Goal: Task Accomplishment & Management: Complete application form

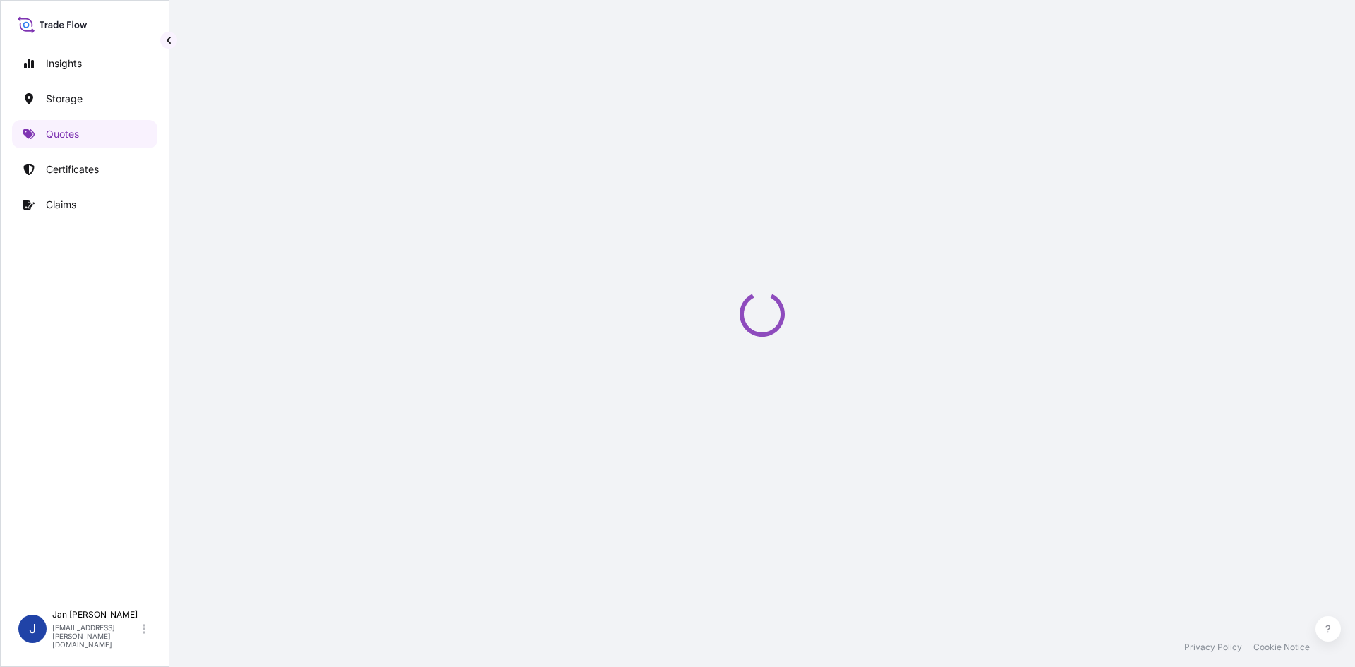
scroll to position [23, 0]
select select "Water"
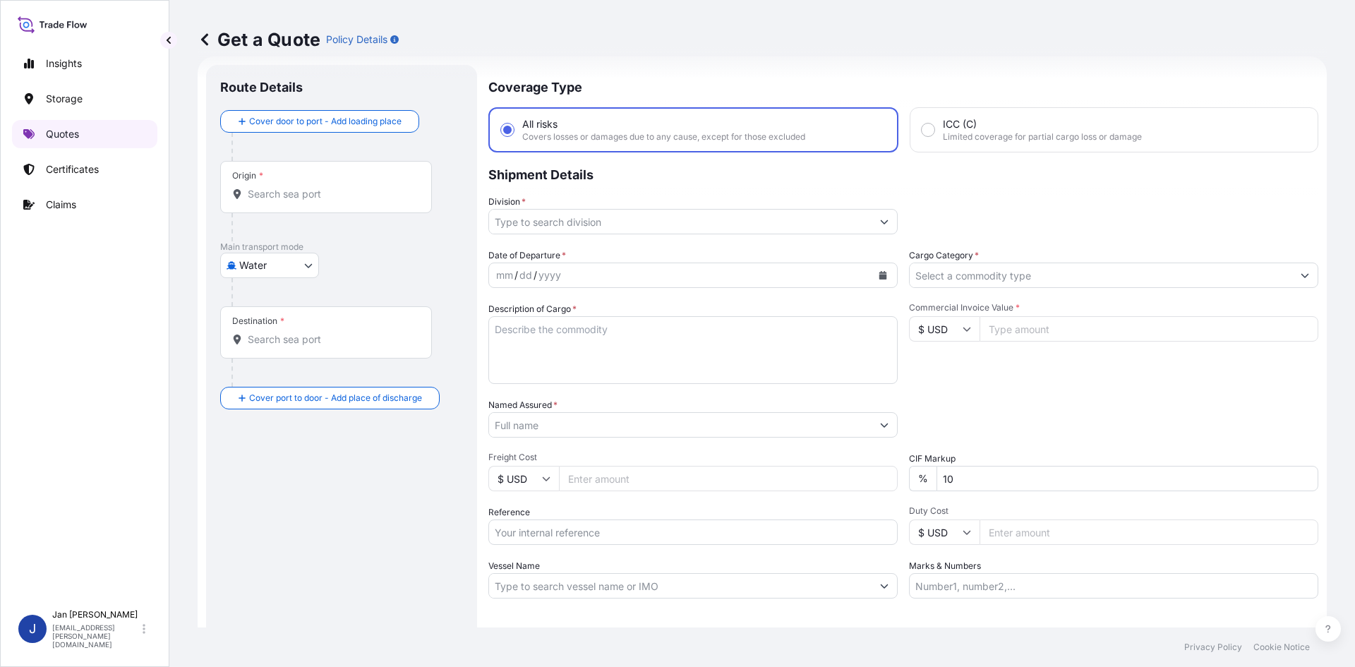
click at [97, 132] on link "Quotes" at bounding box center [84, 134] width 145 height 28
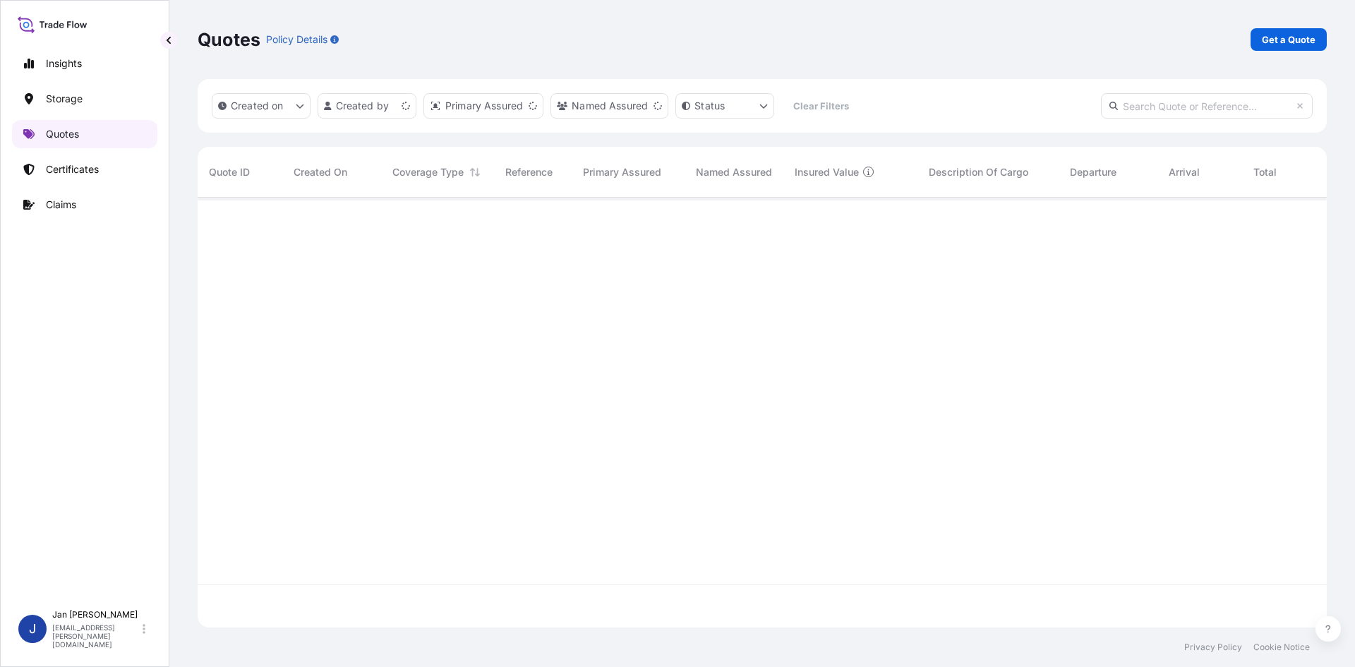
scroll to position [427, 1119]
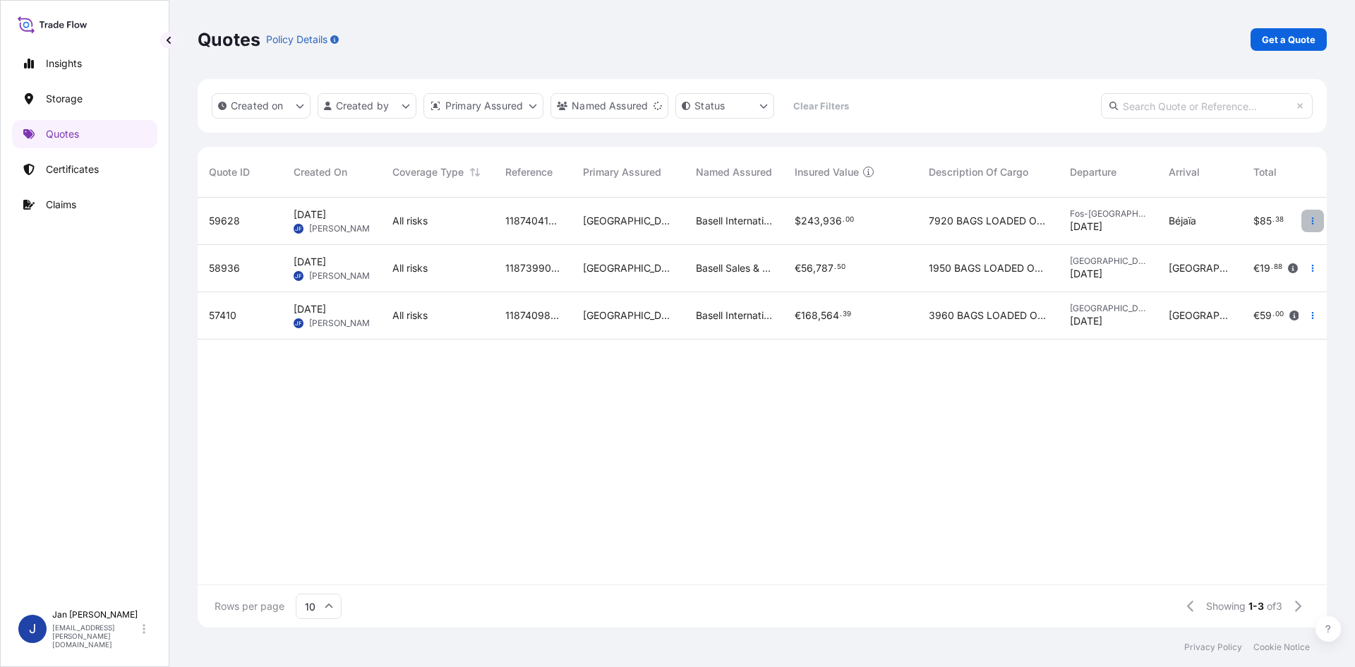
click at [1315, 224] on icon "button" at bounding box center [1313, 221] width 8 height 8
click at [1263, 226] on p "Edit quote" at bounding box center [1242, 224] width 47 height 14
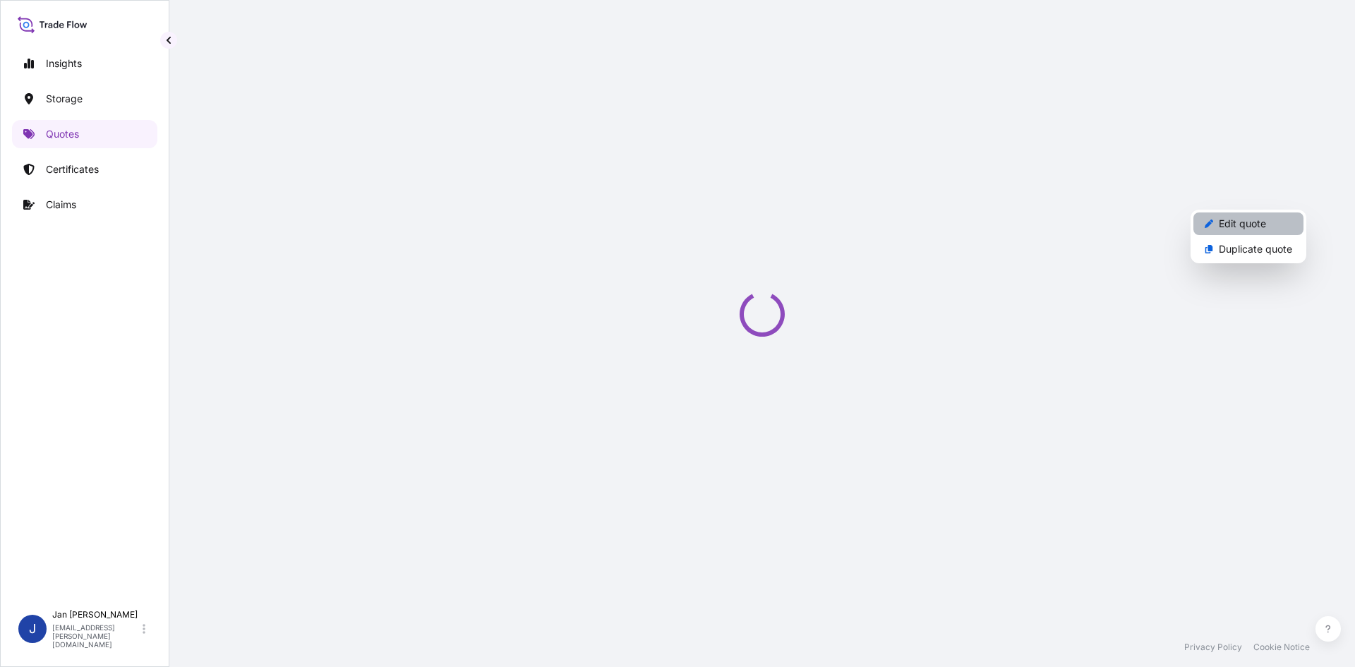
select select "Water"
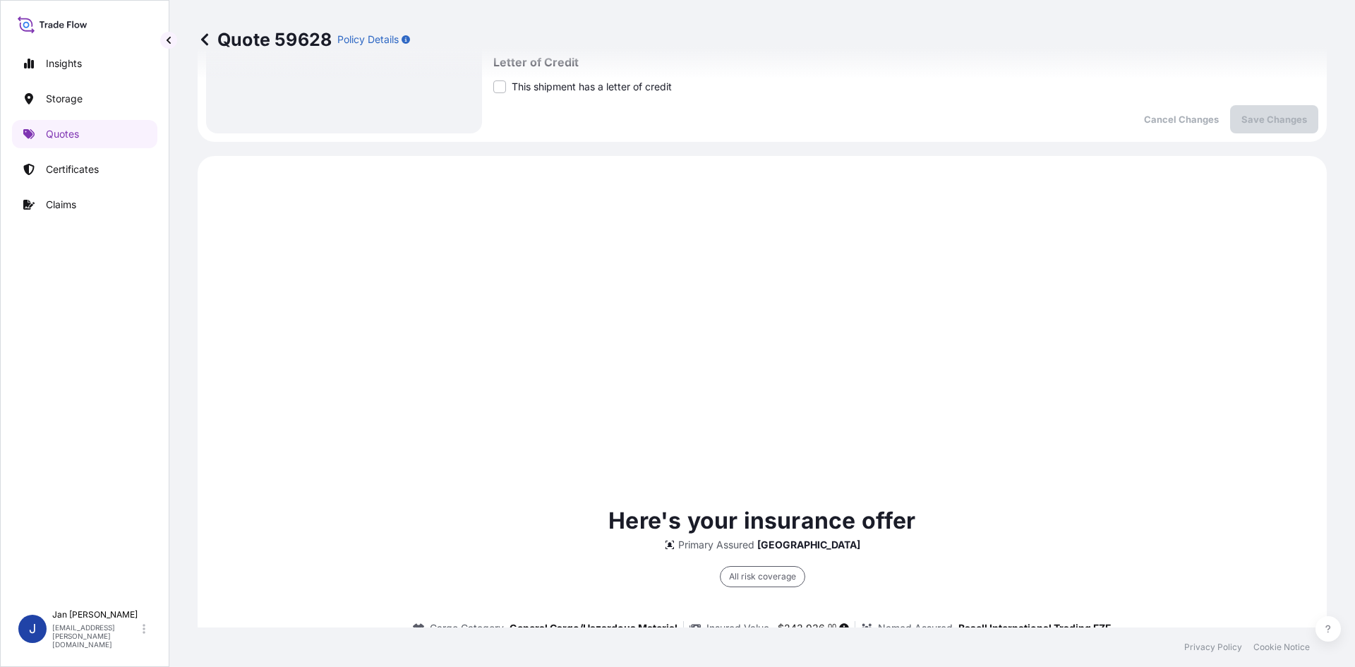
scroll to position [678, 0]
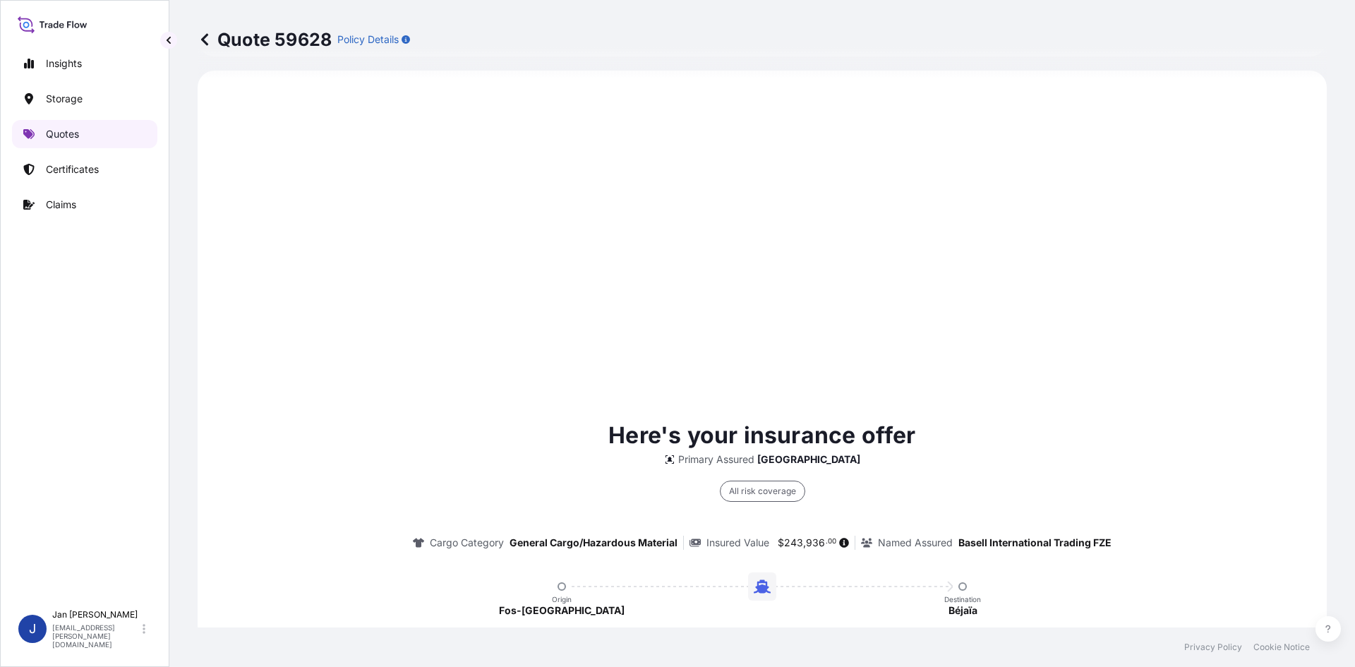
click at [93, 143] on link "Quotes" at bounding box center [84, 134] width 145 height 28
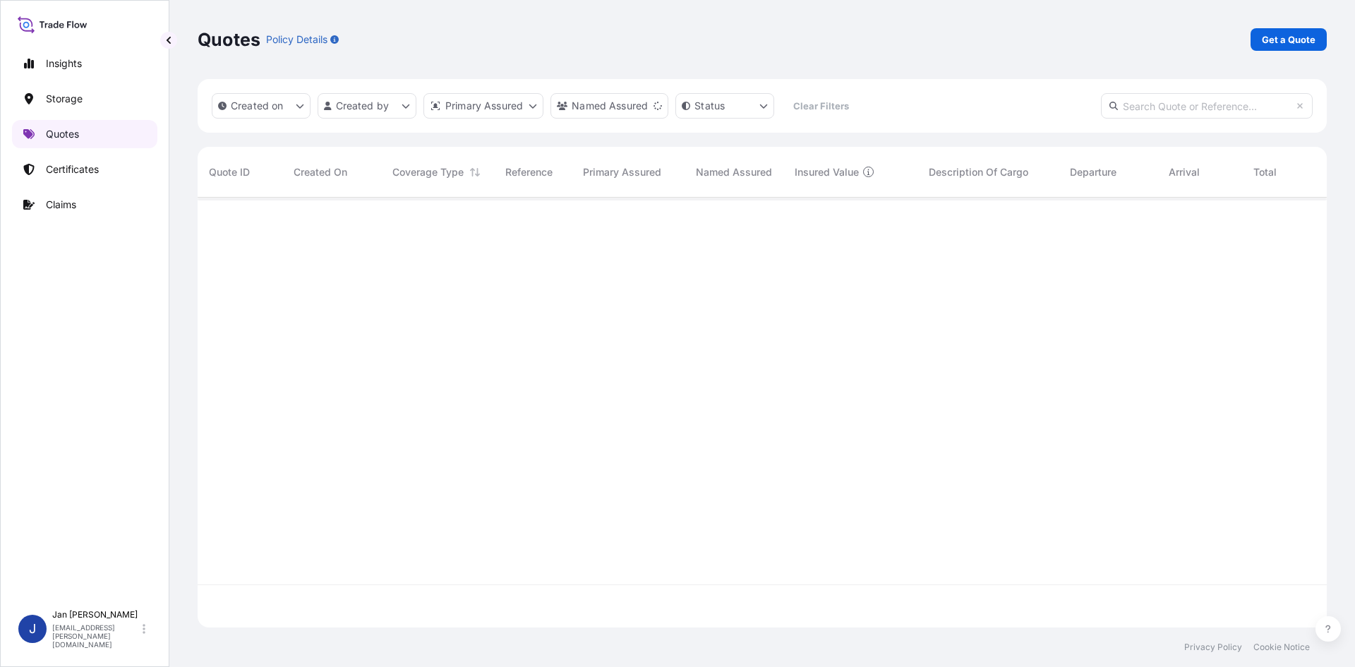
scroll to position [427, 1119]
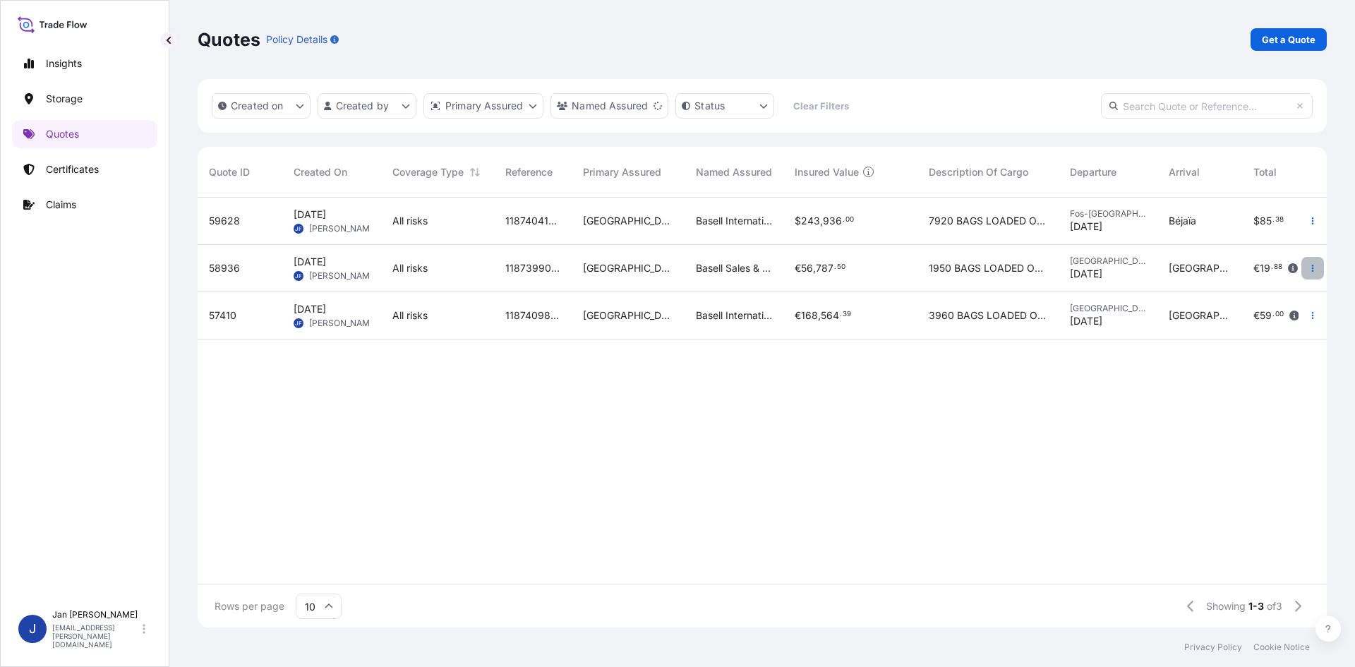
click at [1318, 260] on button "button" at bounding box center [1312, 268] width 23 height 23
click at [1283, 295] on p "Duplicate quote" at bounding box center [1255, 296] width 73 height 14
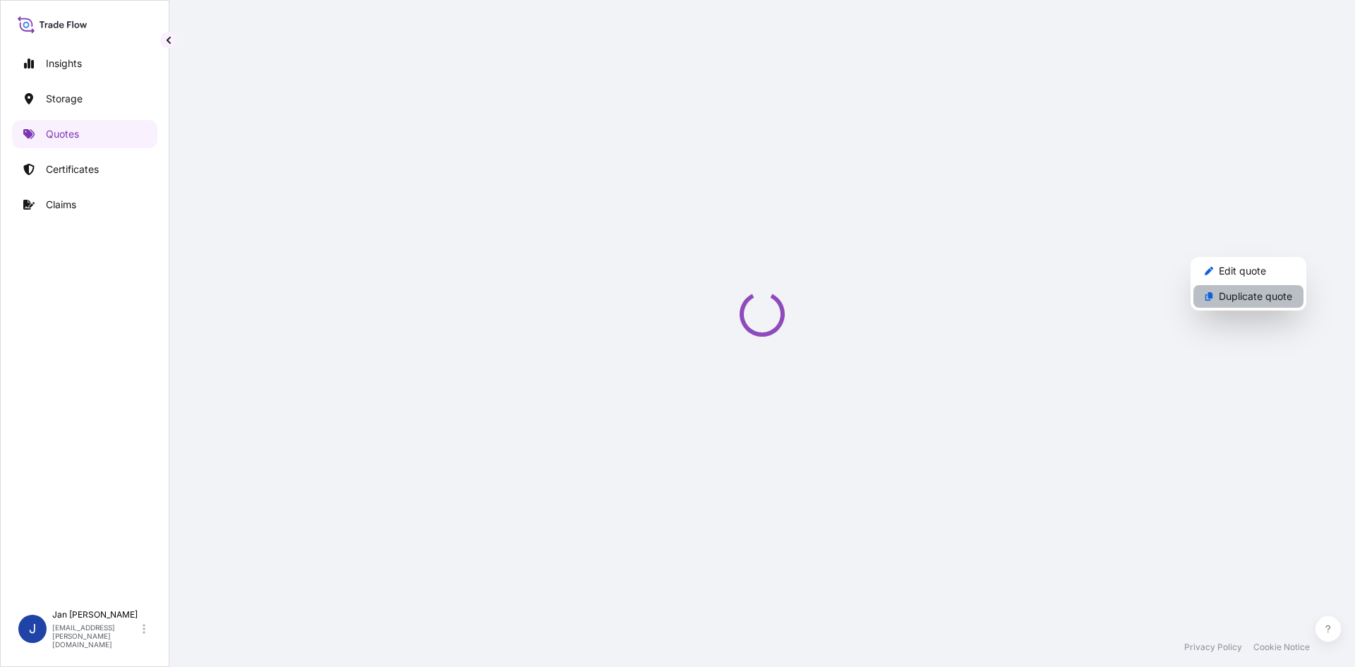
select select "Water"
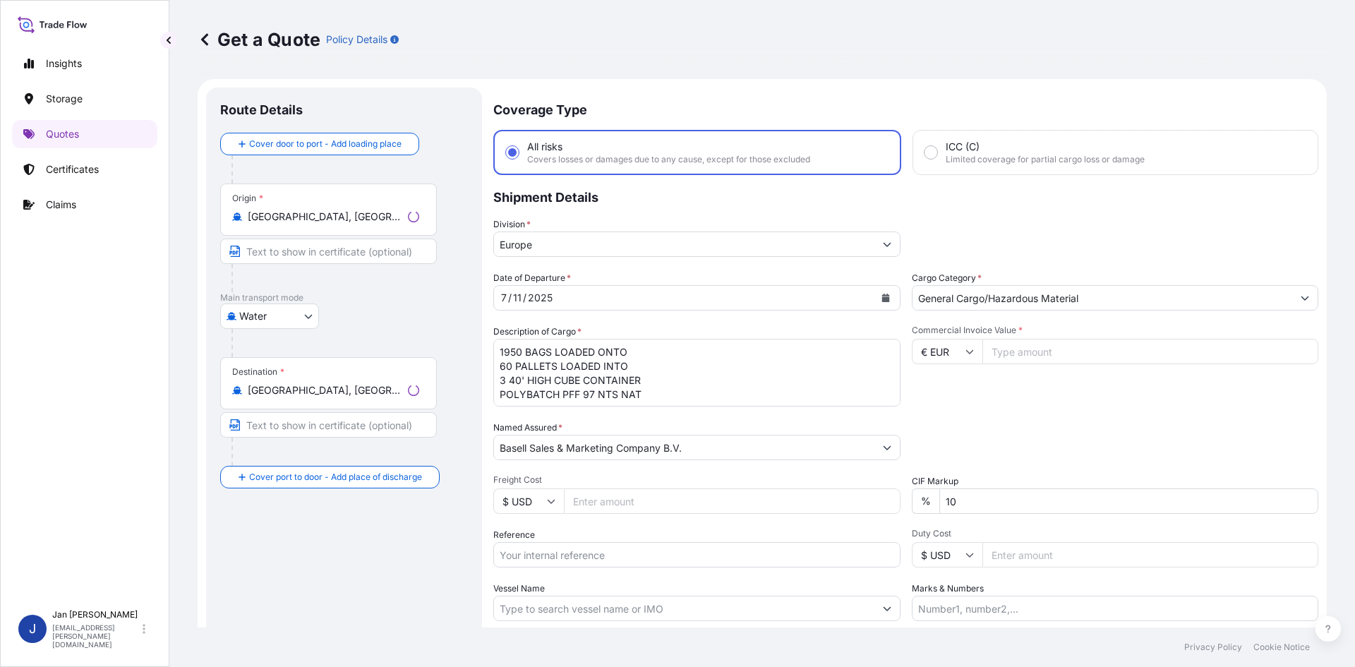
scroll to position [23, 0]
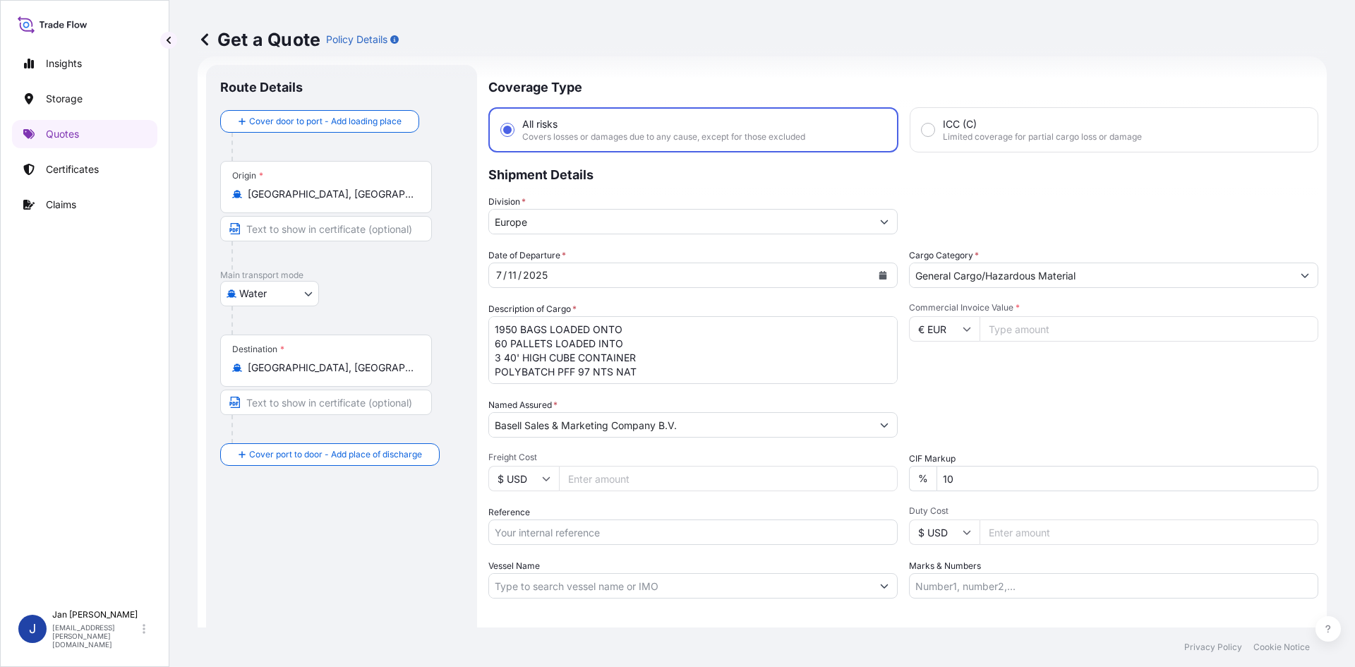
click at [349, 198] on input "[GEOGRAPHIC_DATA], [GEOGRAPHIC_DATA]" at bounding box center [331, 194] width 167 height 14
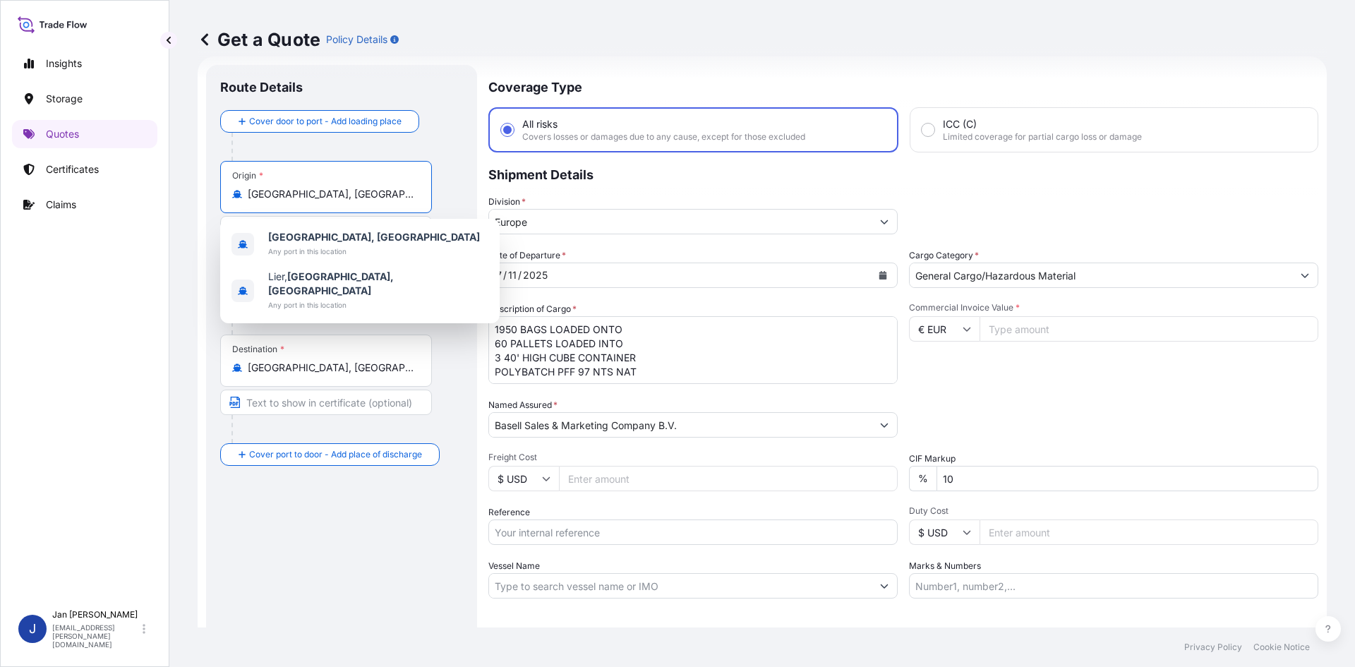
drag, startPoint x: 355, startPoint y: 198, endPoint x: 173, endPoint y: 205, distance: 182.2
click at [173, 205] on div "Get a Quote Policy Details Route Details Cover door to port - Add loading place…" at bounding box center [762, 313] width 1186 height 627
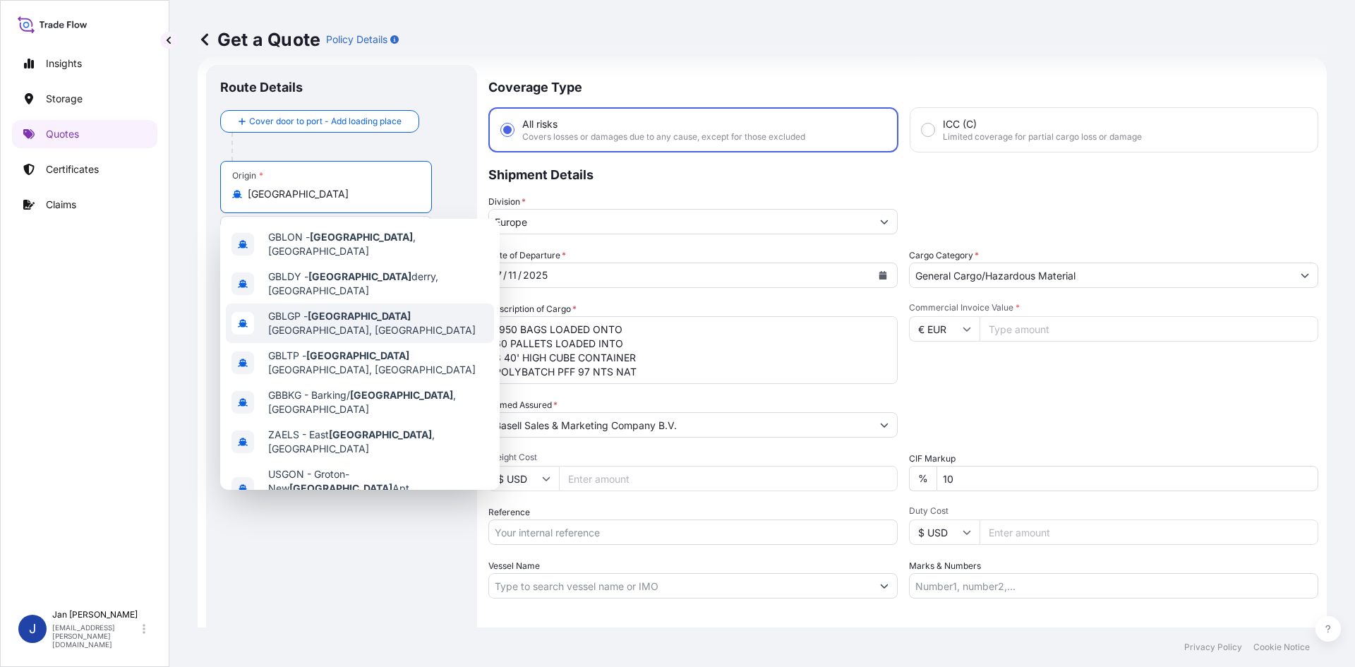
click at [359, 317] on span "GBLGP - [GEOGRAPHIC_DATA], [GEOGRAPHIC_DATA]" at bounding box center [378, 323] width 220 height 28
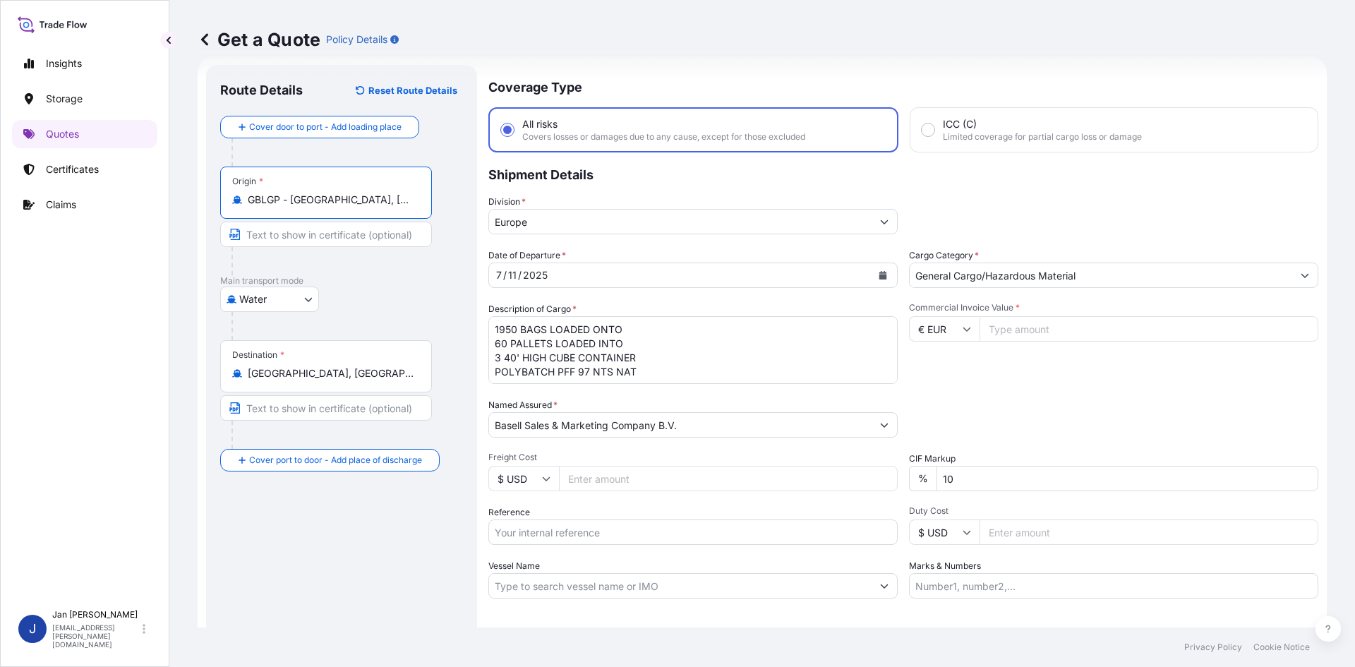
type input "GBLGP - [GEOGRAPHIC_DATA], [GEOGRAPHIC_DATA]"
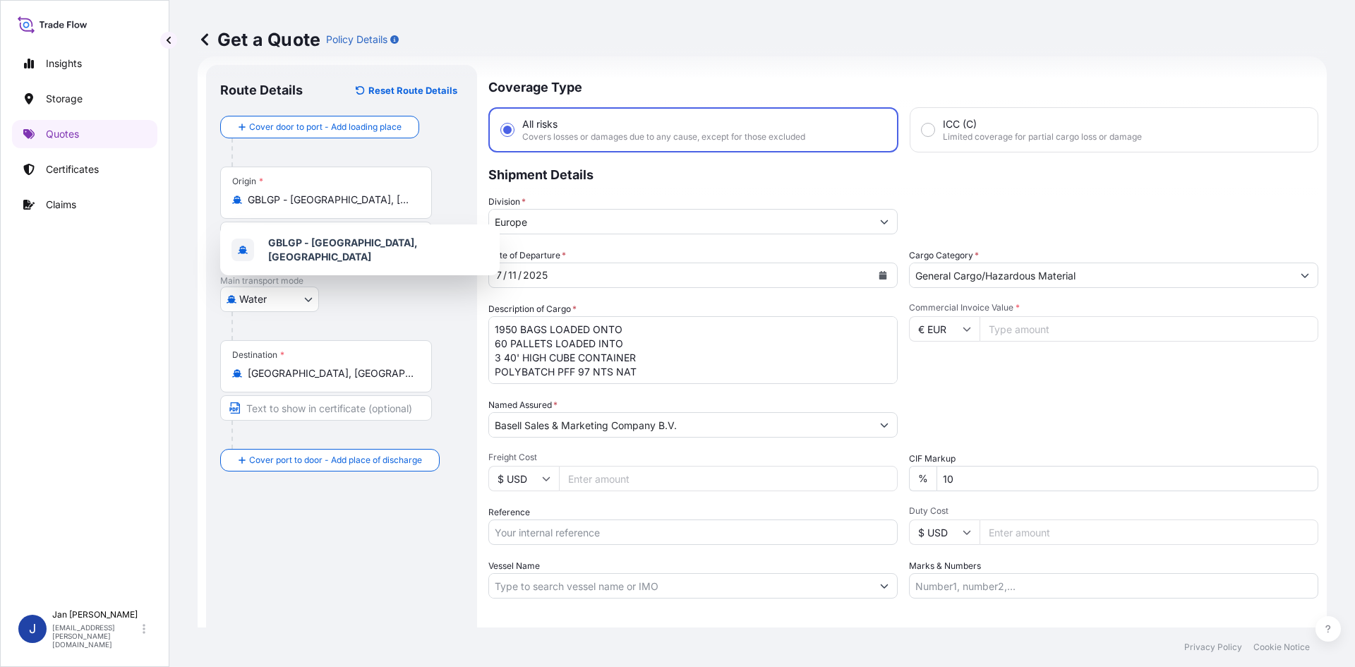
click at [312, 380] on div "Destination * [GEOGRAPHIC_DATA], [GEOGRAPHIC_DATA]" at bounding box center [326, 366] width 212 height 52
click at [312, 380] on input "[GEOGRAPHIC_DATA], [GEOGRAPHIC_DATA]" at bounding box center [331, 373] width 167 height 14
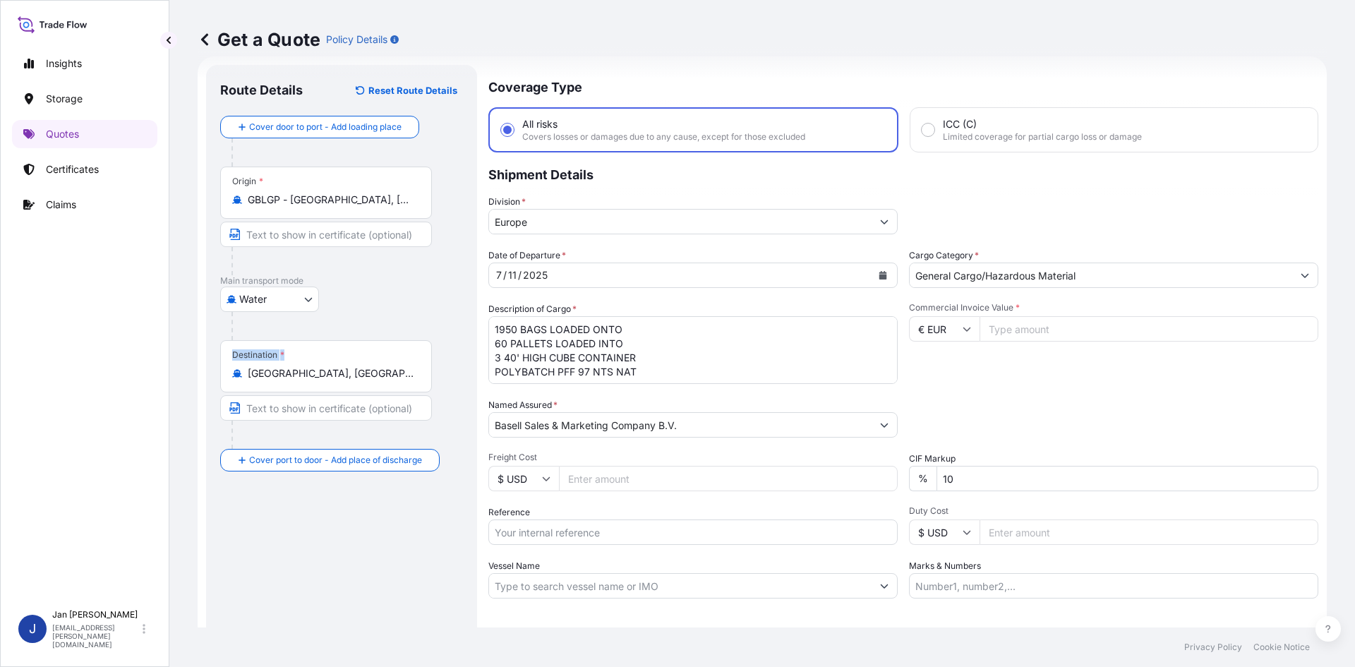
drag, startPoint x: 325, startPoint y: 382, endPoint x: 166, endPoint y: 383, distance: 158.8
click at [166, 383] on div "Insights Storage Quotes Certificates Claims J [PERSON_NAME] [EMAIL_ADDRESS][PER…" at bounding box center [677, 333] width 1355 height 667
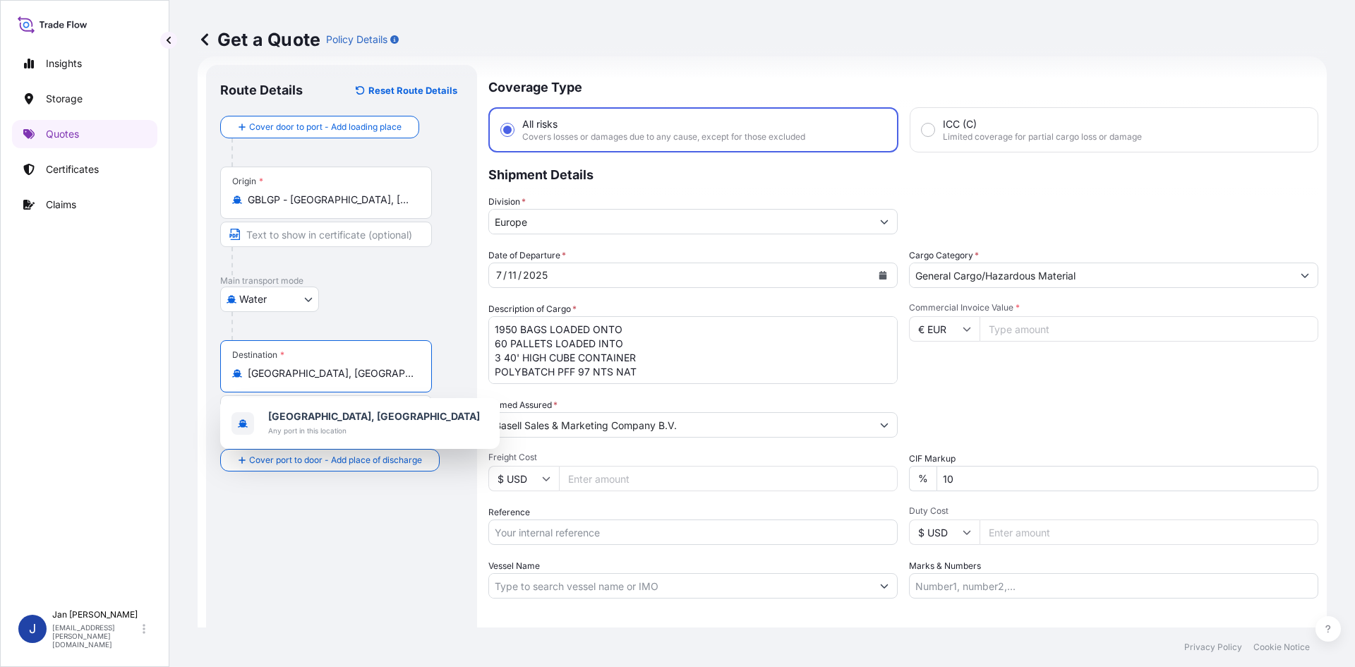
click at [297, 379] on input "[GEOGRAPHIC_DATA], [GEOGRAPHIC_DATA]" at bounding box center [331, 373] width 167 height 14
drag, startPoint x: 321, startPoint y: 375, endPoint x: 145, endPoint y: 363, distance: 176.8
click at [145, 363] on div "Insights Storage Quotes Certificates Claims J [PERSON_NAME] [EMAIL_ADDRESS][PER…" at bounding box center [677, 333] width 1355 height 667
paste input "JIANGSU"
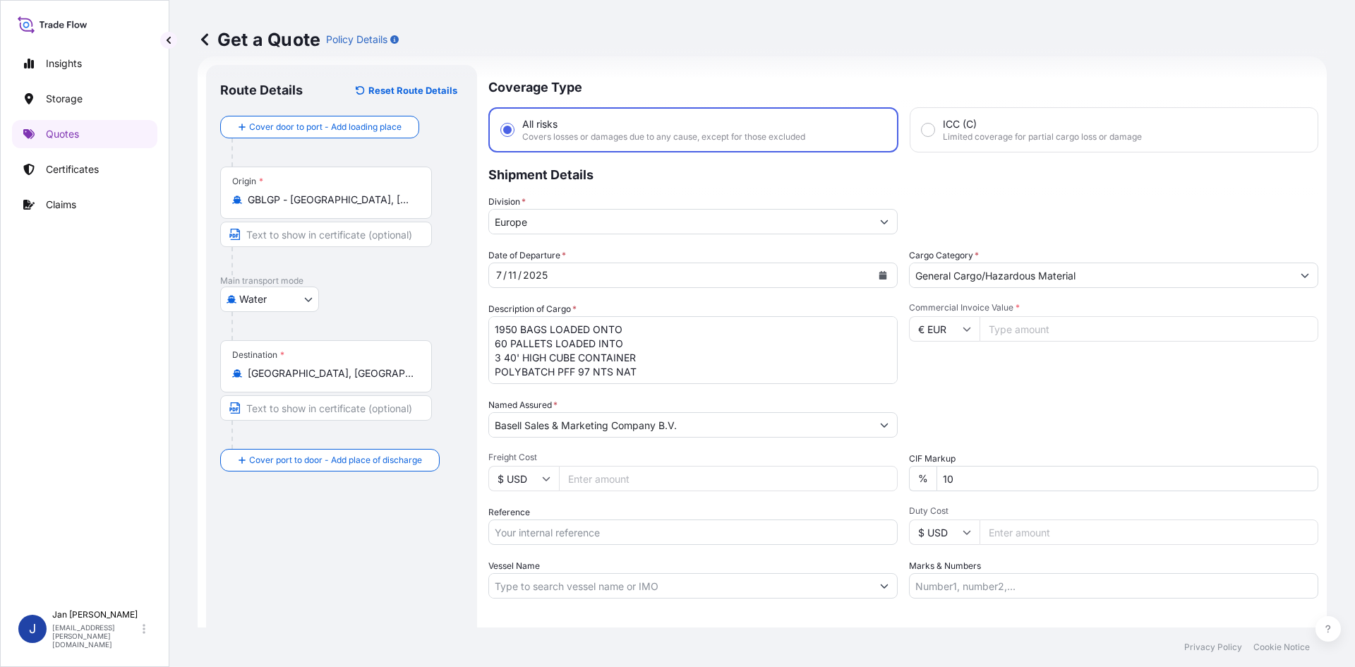
drag, startPoint x: 318, startPoint y: 378, endPoint x: 119, endPoint y: 388, distance: 199.3
click at [119, 388] on div "Insights Storage Quotes Certificates Claims J [PERSON_NAME] [EMAIL_ADDRESS][PER…" at bounding box center [677, 333] width 1355 height 667
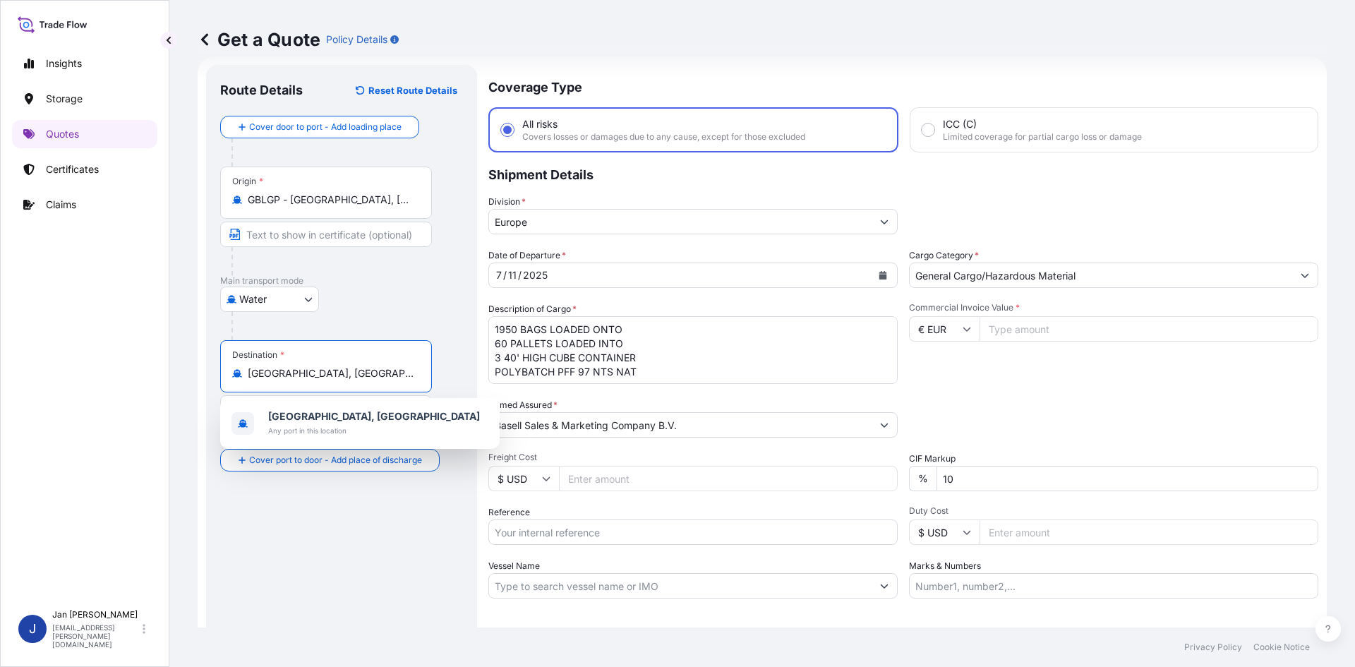
paste input "[GEOGRAPHIC_DATA]"
click at [311, 374] on input "[GEOGRAPHIC_DATA], [GEOGRAPHIC_DATA]" at bounding box center [331, 373] width 167 height 14
drag, startPoint x: 271, startPoint y: 369, endPoint x: 175, endPoint y: 369, distance: 96.0
click at [176, 369] on div "Get a Quote Policy Details Route Details Reset Route Details Cover door to port…" at bounding box center [762, 313] width 1186 height 627
paste input "JIANGSU"
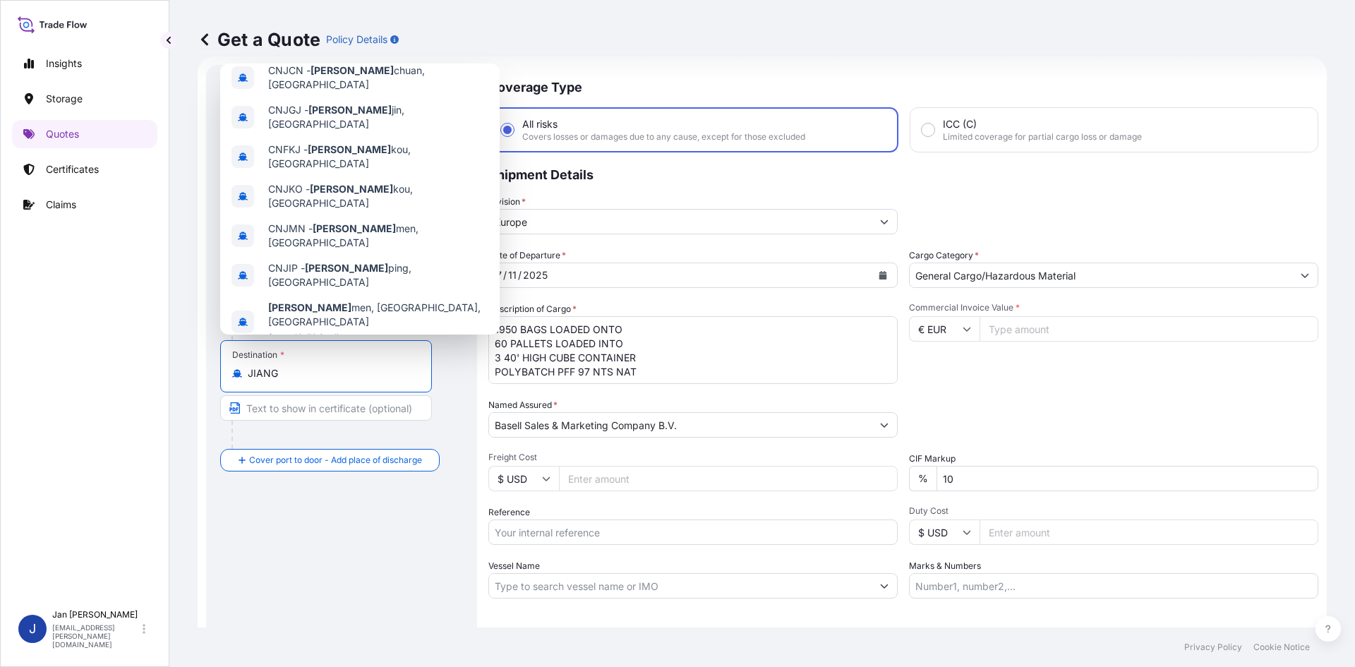
scroll to position [0, 0]
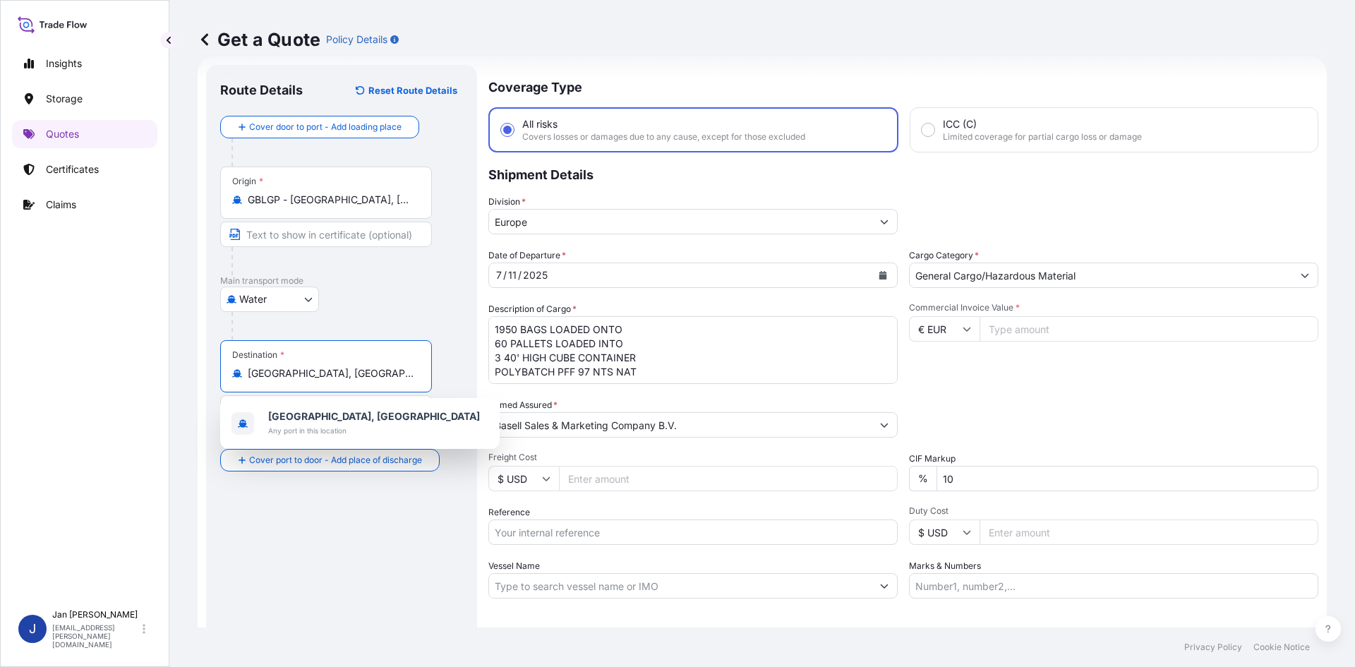
drag, startPoint x: 321, startPoint y: 378, endPoint x: 106, endPoint y: 371, distance: 215.4
click at [106, 371] on div "Insights Storage Quotes Certificates Claims J [PERSON_NAME] [EMAIL_ADDRESS][PER…" at bounding box center [677, 333] width 1355 height 667
paste input "JIANGSU"
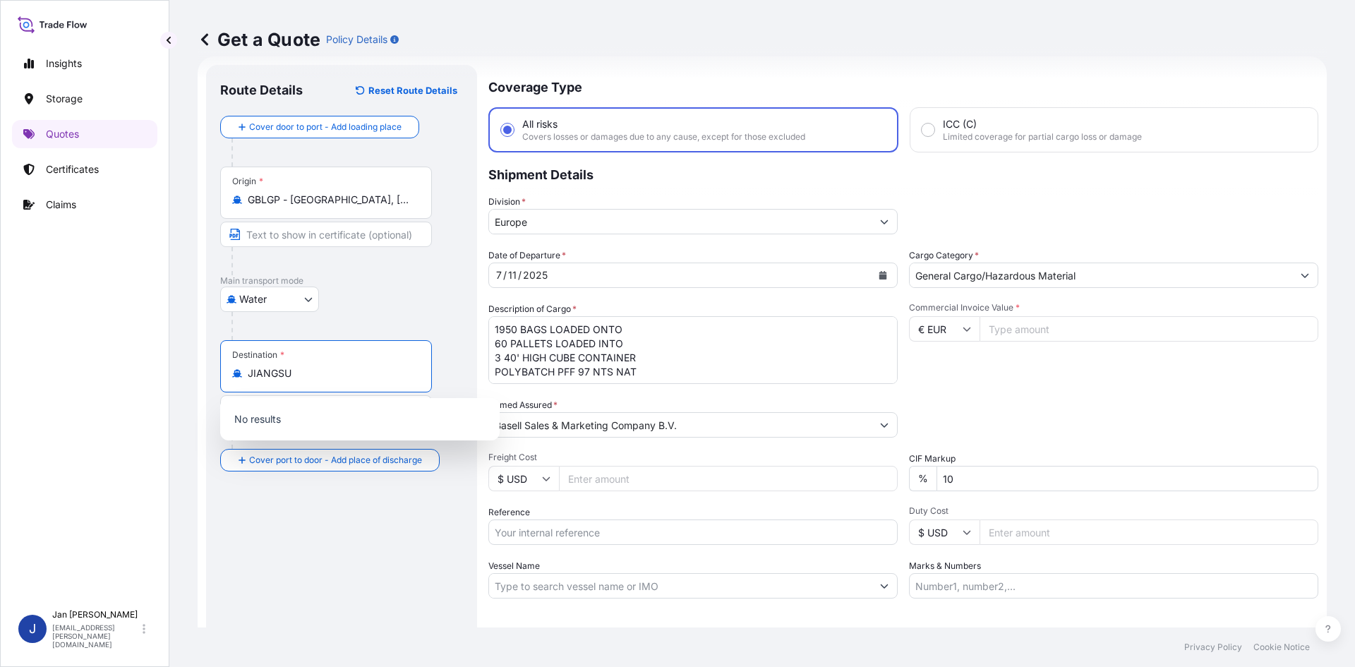
click at [350, 377] on input "JIANGSU" at bounding box center [331, 373] width 167 height 14
click at [373, 318] on div at bounding box center [346, 326] width 231 height 28
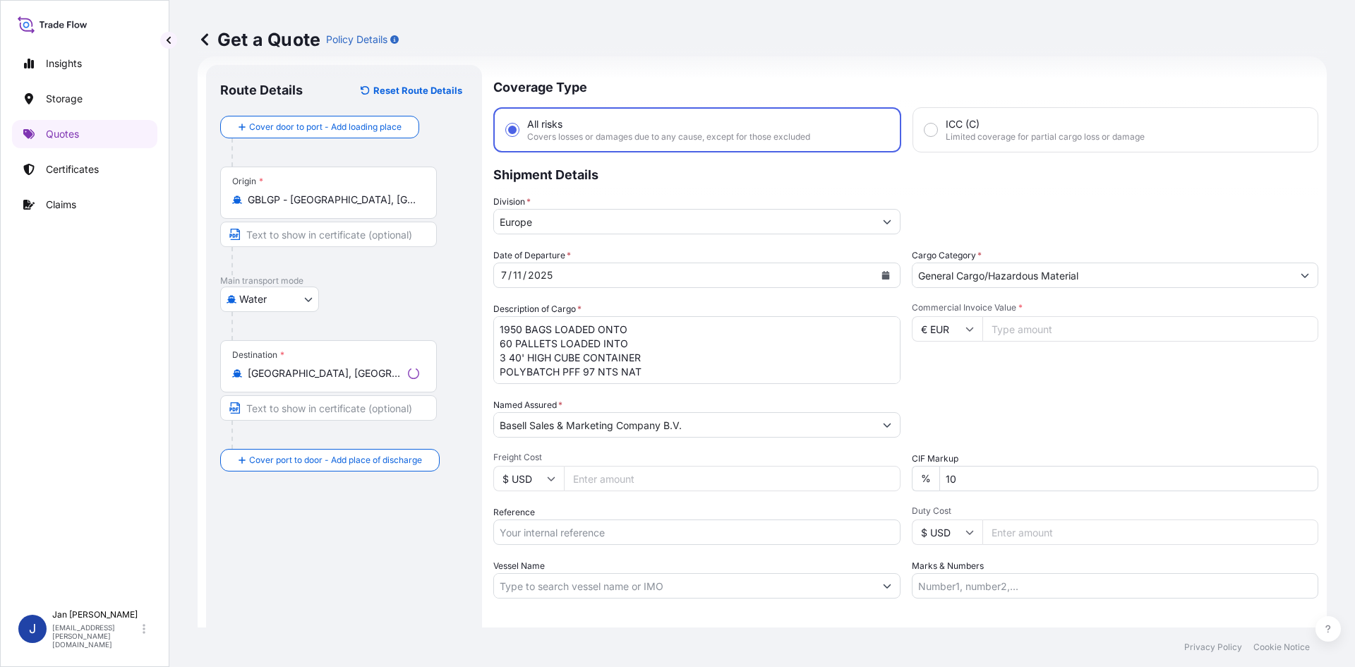
click at [333, 376] on input "[GEOGRAPHIC_DATA], [GEOGRAPHIC_DATA]" at bounding box center [325, 373] width 155 height 14
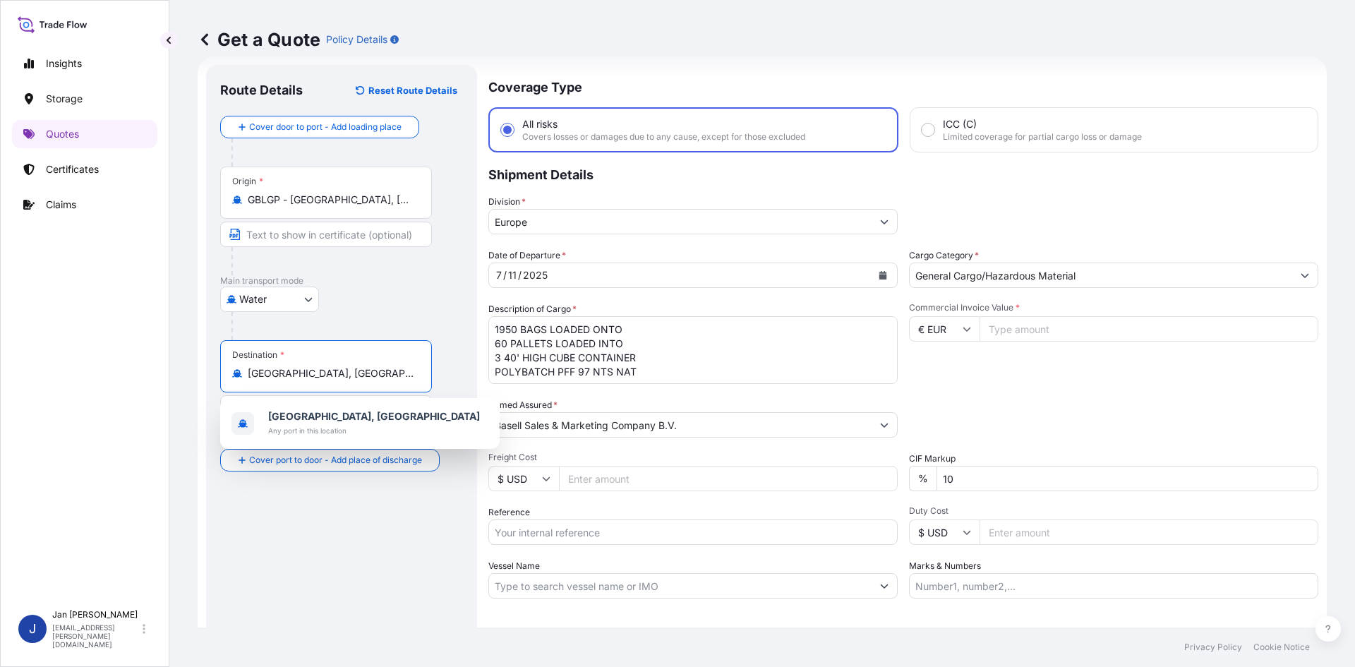
drag, startPoint x: 320, startPoint y: 375, endPoint x: 117, endPoint y: 375, distance: 202.6
click at [117, 375] on div "Insights Storage Quotes Certificates Claims J [PERSON_NAME] [EMAIL_ADDRESS][PER…" at bounding box center [677, 333] width 1355 height 667
paste input "JIANGSU"
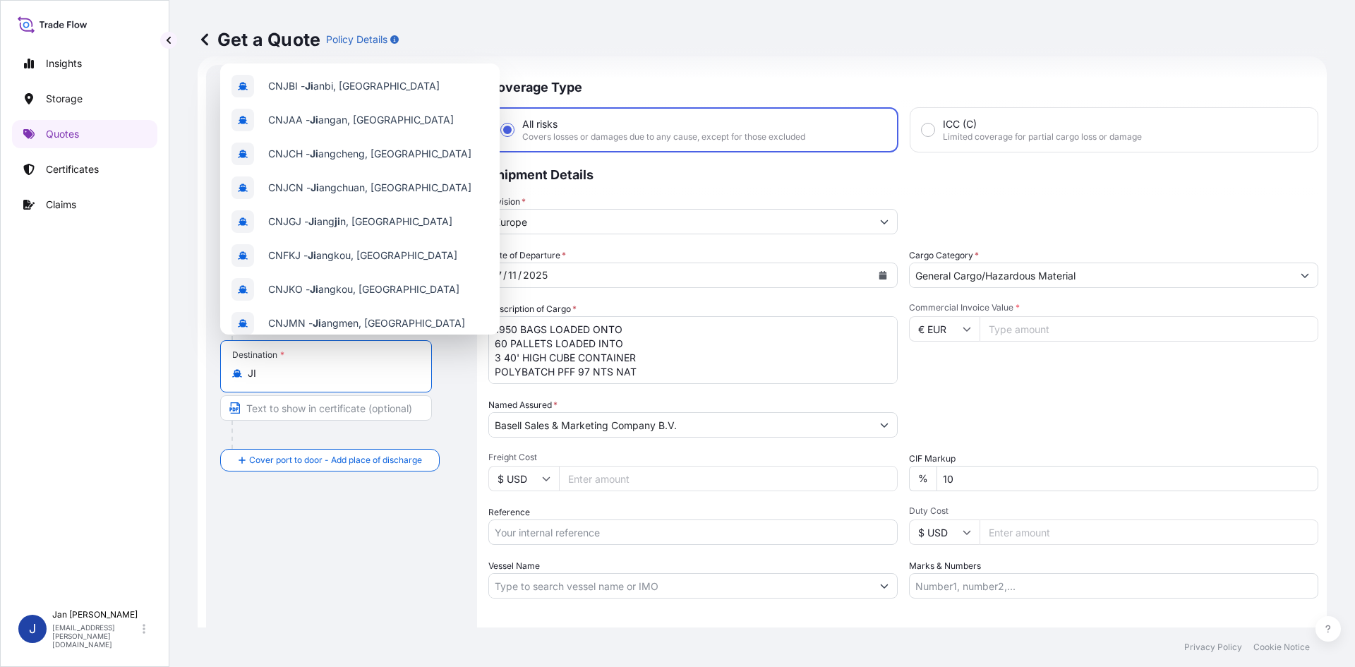
type input "J"
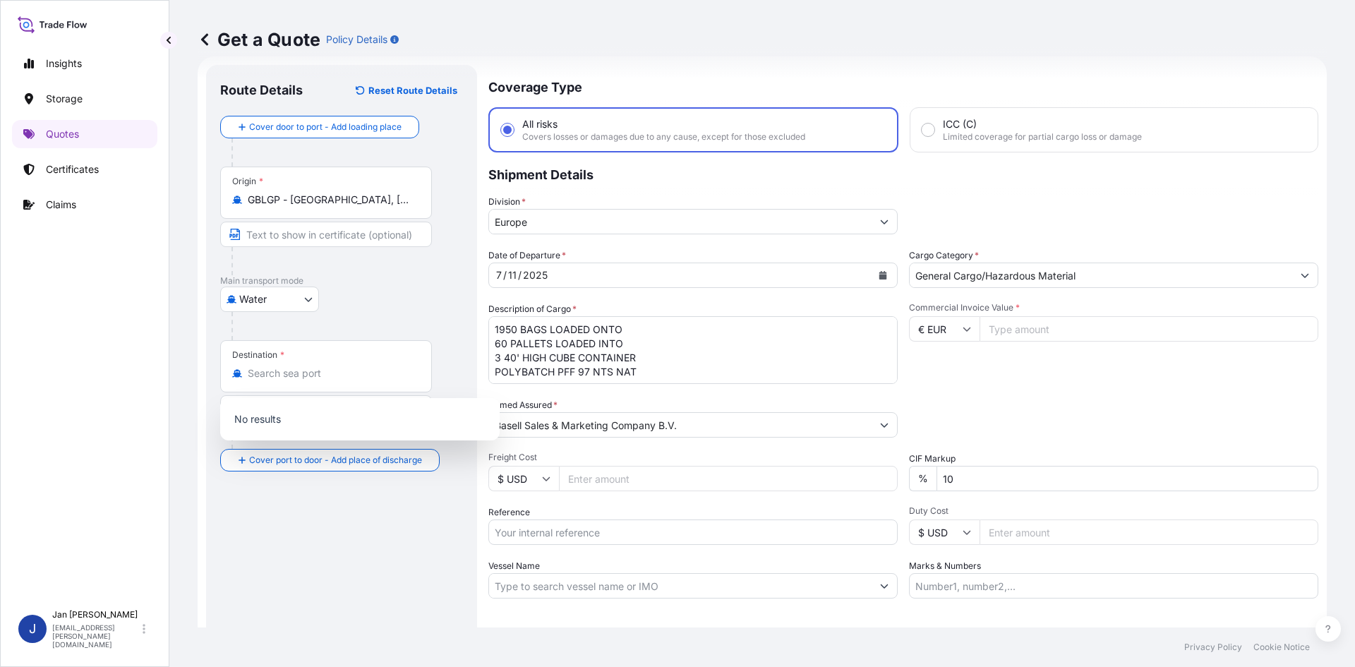
type input "[GEOGRAPHIC_DATA], [GEOGRAPHIC_DATA]"
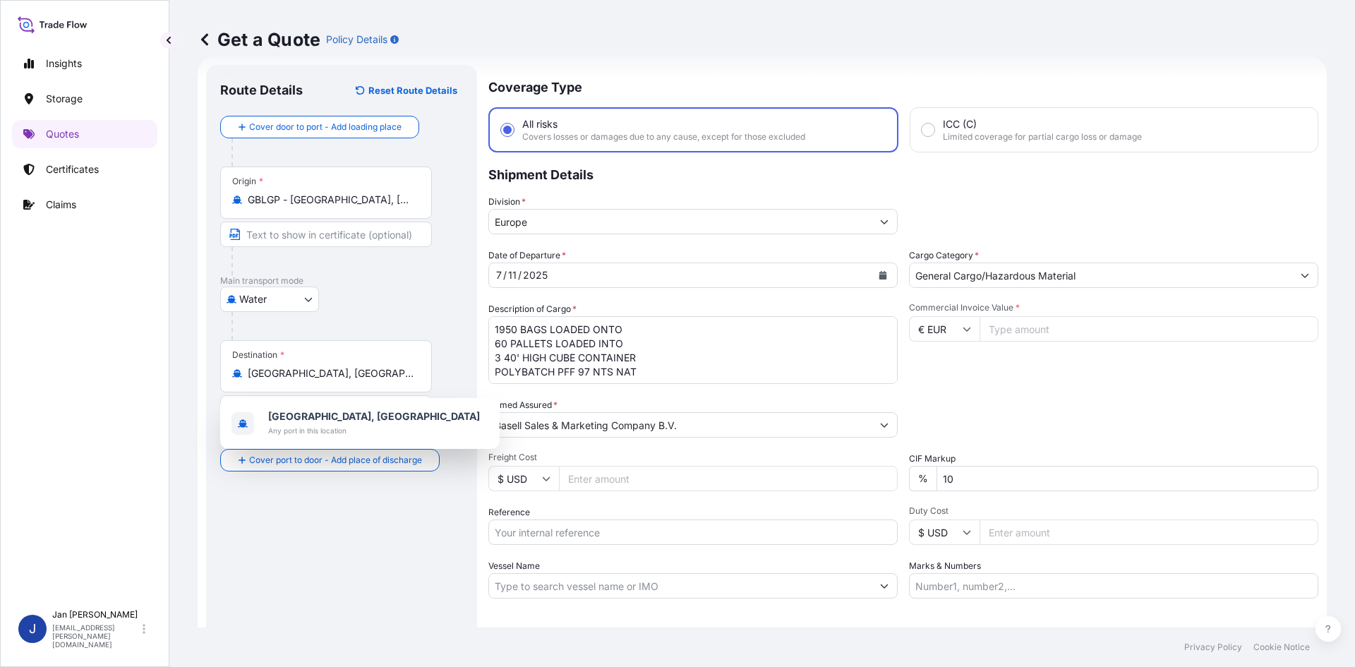
click at [422, 505] on div "Route Details Reset Route Details Cover door to port - Add loading place Place …" at bounding box center [341, 384] width 243 height 611
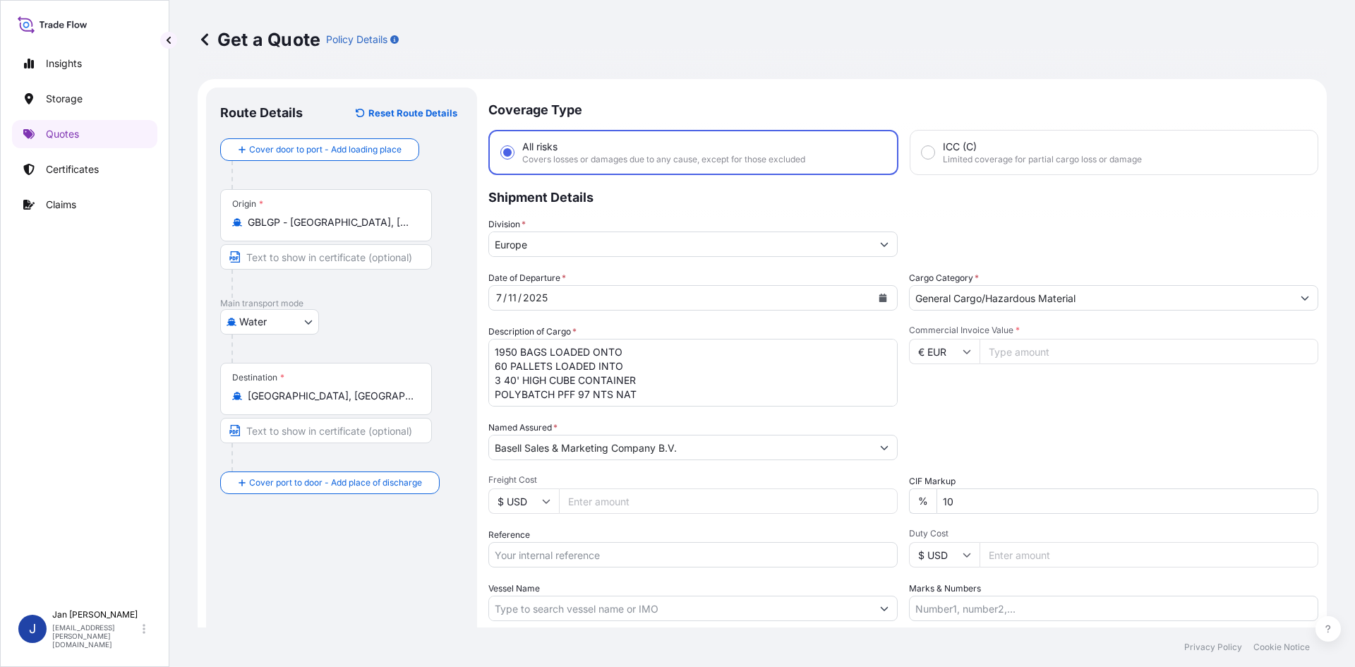
click at [641, 297] on div "[DATE]" at bounding box center [680, 297] width 383 height 25
click at [879, 295] on icon "Calendar" at bounding box center [883, 298] width 8 height 8
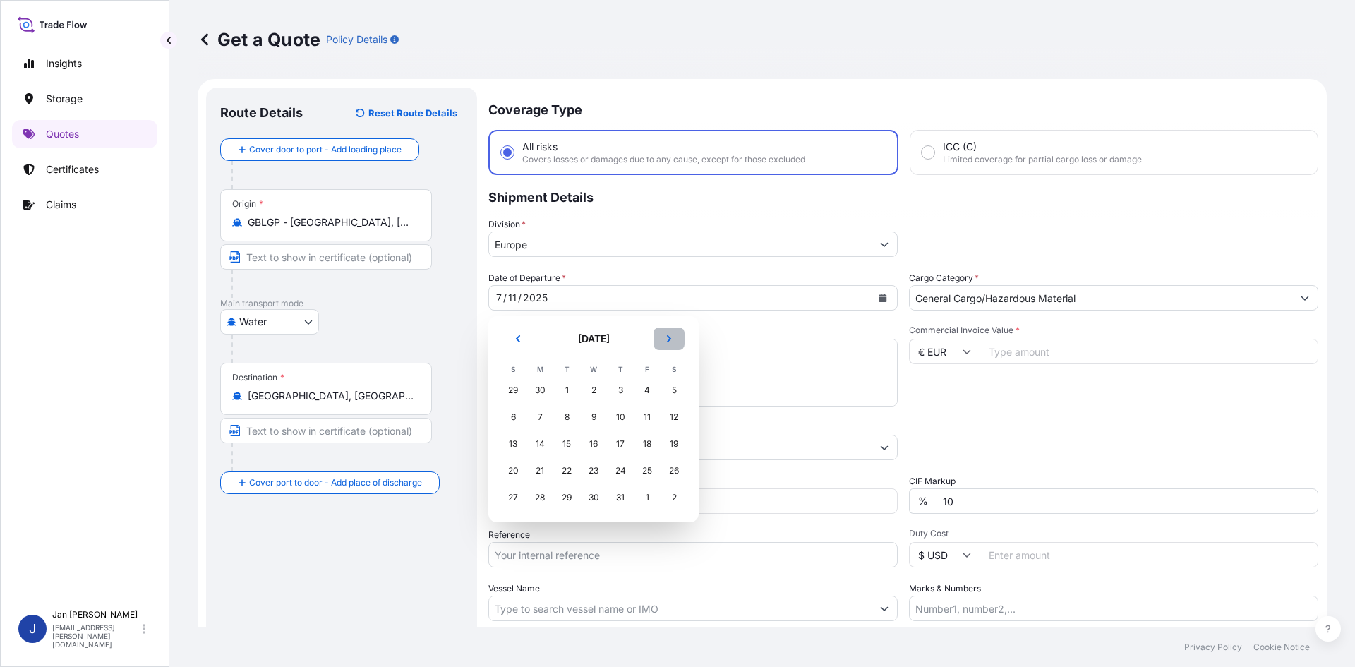
click at [666, 341] on icon "Next" at bounding box center [669, 339] width 8 height 8
click at [617, 412] on div "7" at bounding box center [620, 416] width 25 height 25
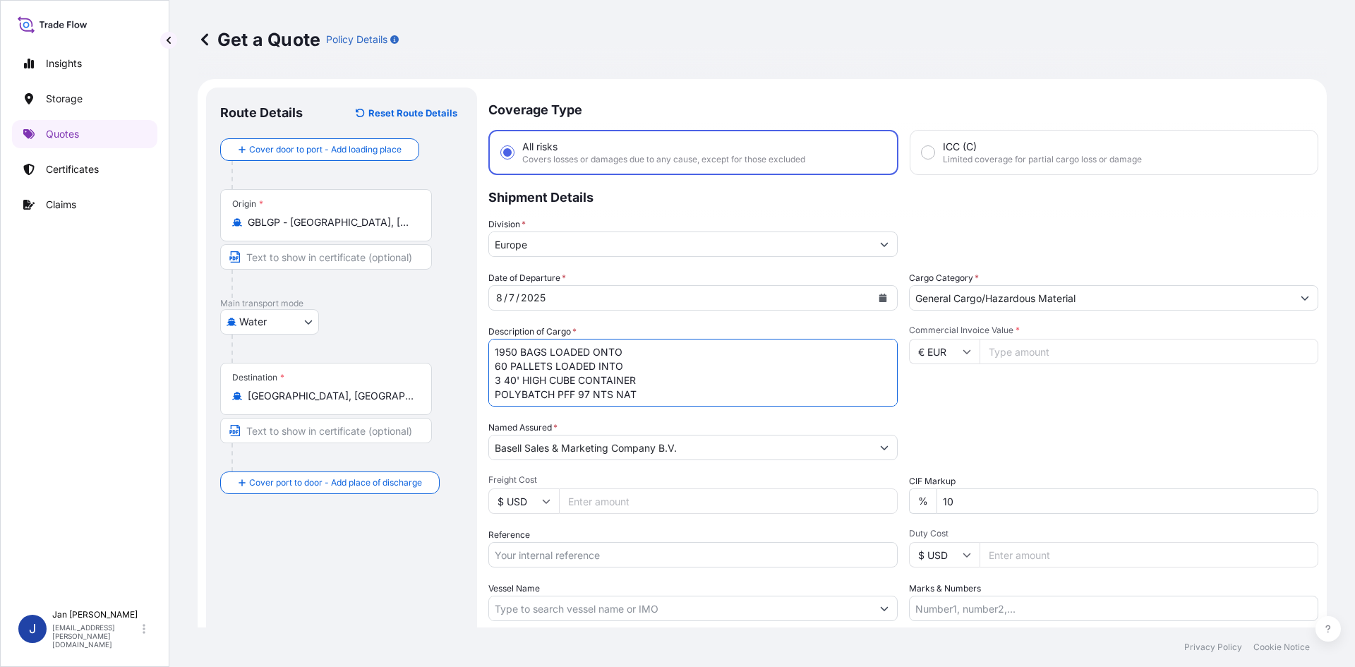
drag, startPoint x: 638, startPoint y: 395, endPoint x: 487, endPoint y: 340, distance: 160.8
click at [487, 340] on form "Route Details Reset Route Details Cover door to port - Add loading place Place …" at bounding box center [762, 407] width 1129 height 656
paste textarea "BAGS LOADED ONTO 18 PALLETS LOADED INTO 1 40' HIGH CUBE CONTAINER 24.750 MT MOP…"
click at [493, 350] on textarea "1950 BAGS LOADED ONTO 60 PALLETS LOADED INTO 3 40' HIGH CUBE CONTAINER POLYBATC…" at bounding box center [692, 373] width 409 height 68
paste textarea "990"
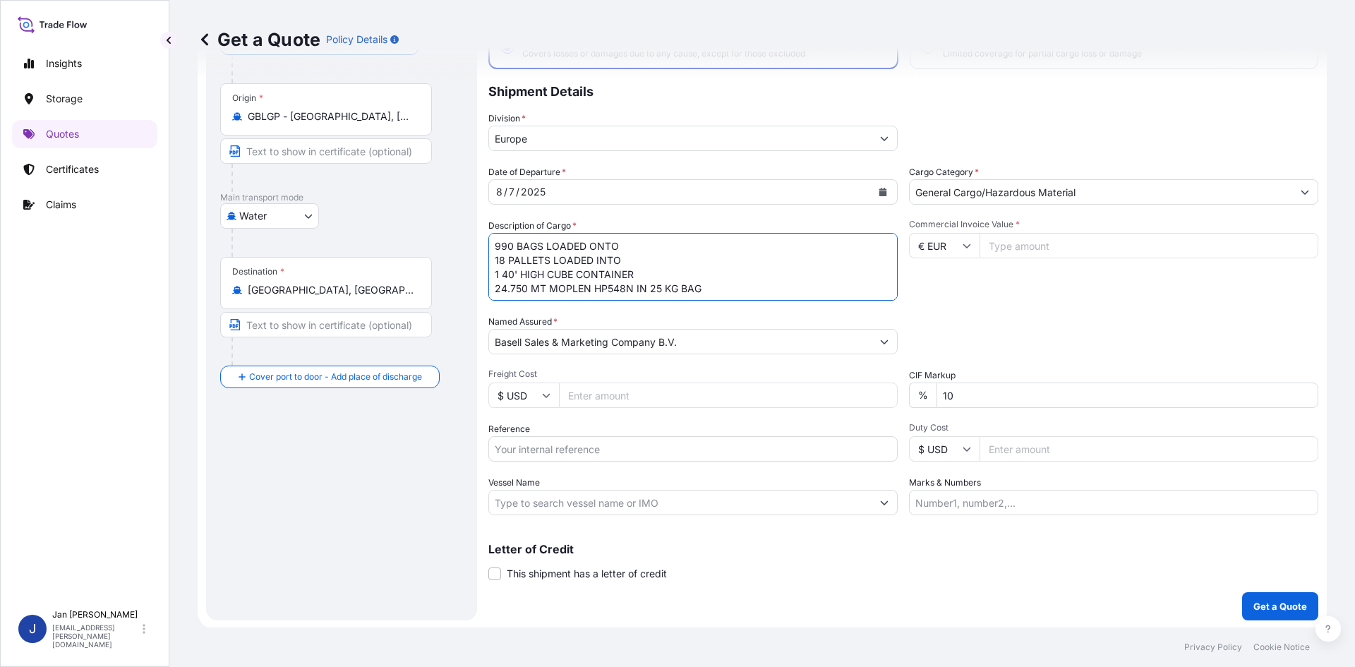
scroll to position [107, 0]
type textarea "990 BAGS LOADED ONTO 18 PALLETS LOADED INTO 1 40' HIGH CUBE CONTAINER 24.750 MT…"
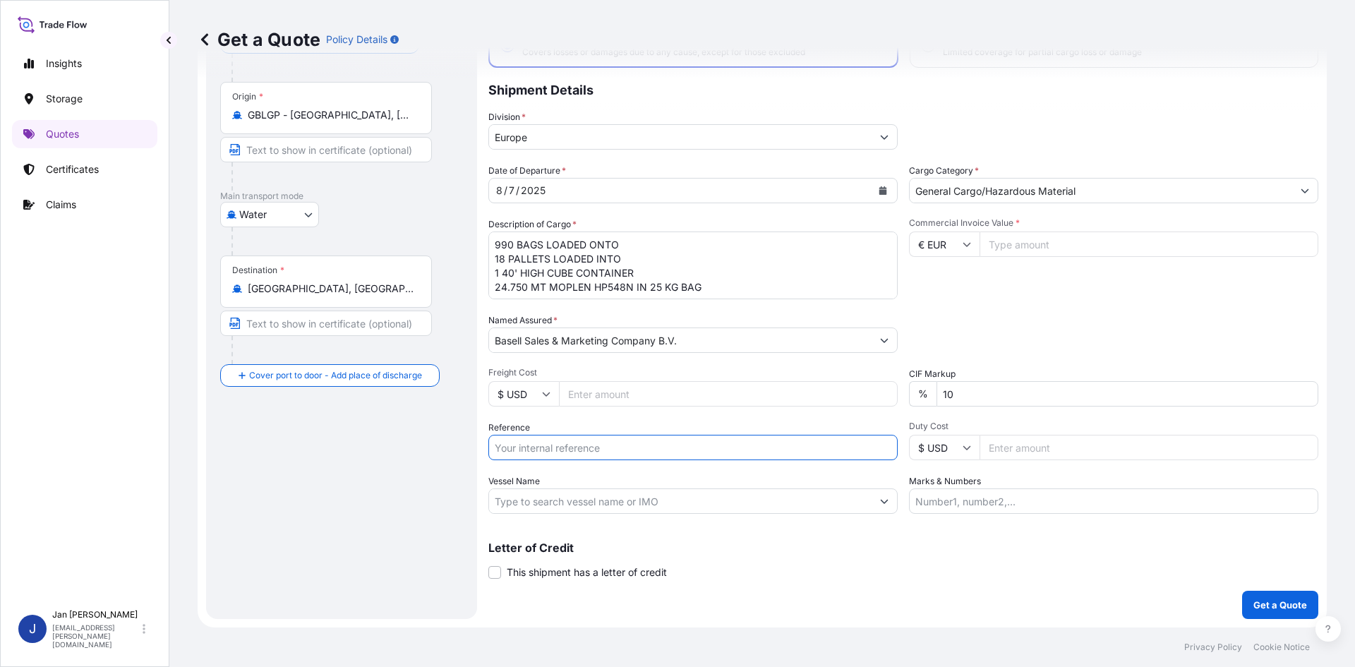
click at [711, 446] on input "Reference" at bounding box center [692, 447] width 409 height 25
click at [415, 455] on div "Route Details Reset Route Details Cover door to port - Add loading place Place …" at bounding box center [341, 299] width 243 height 611
click at [548, 447] on input "Reference" at bounding box center [692, 447] width 409 height 25
paste input "1187408978"
type input "1187408978"
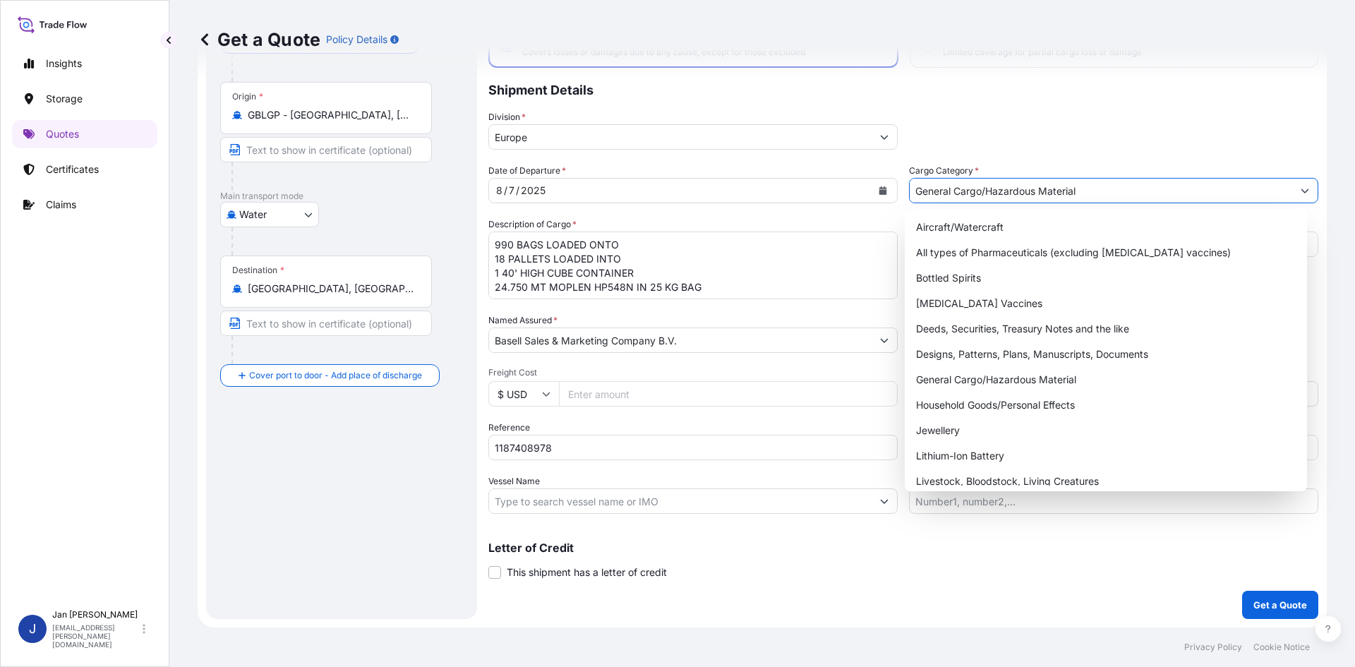
click at [1011, 187] on input "General Cargo/Hazardous Material" at bounding box center [1101, 190] width 383 height 25
click at [1102, 145] on div "Division * [GEOGRAPHIC_DATA]" at bounding box center [903, 130] width 830 height 40
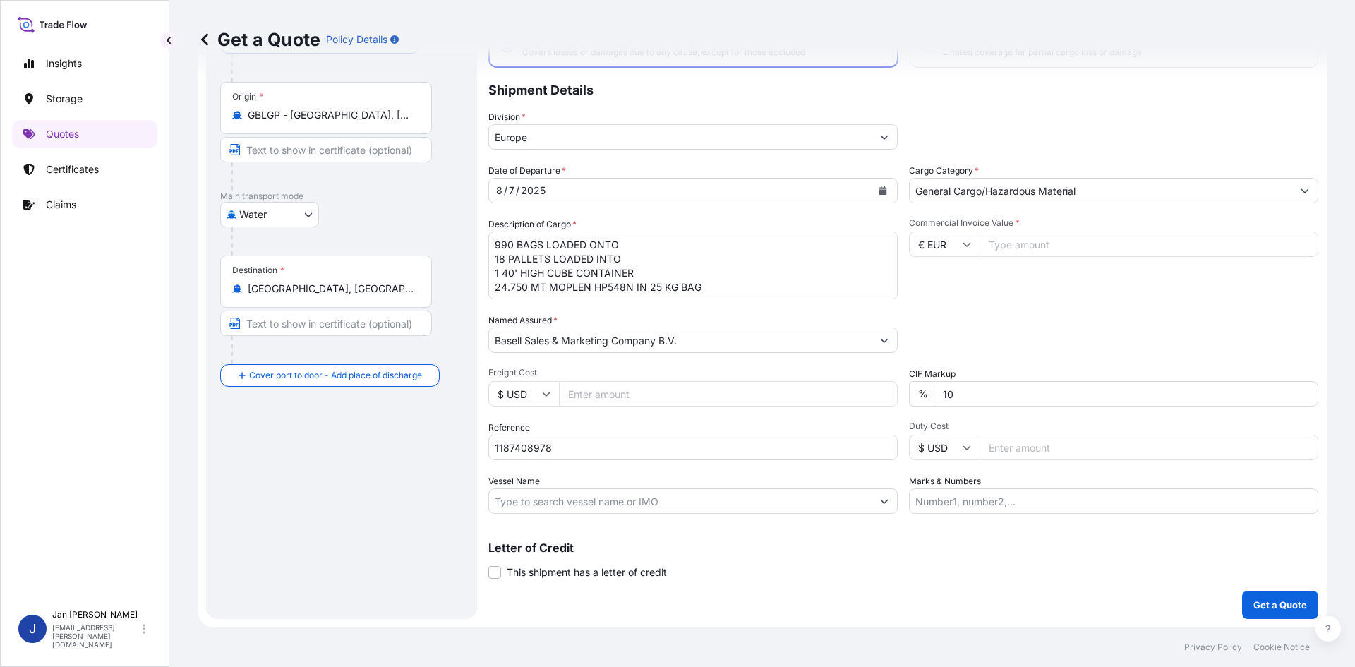
scroll to position [37, 0]
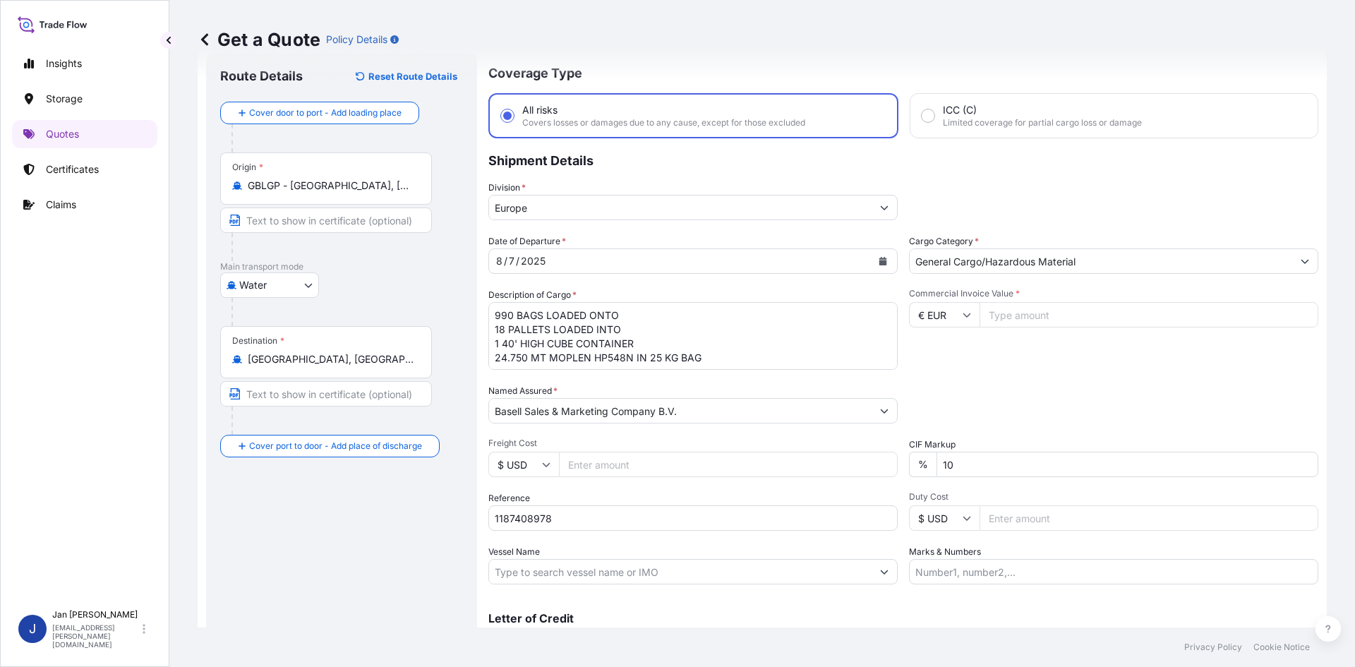
click at [1106, 316] on input "Commercial Invoice Value *" at bounding box center [1149, 314] width 339 height 25
type input "44206.22"
click at [1020, 464] on input "10" at bounding box center [1128, 464] width 382 height 25
click at [1073, 390] on div "Packing Category Type to search a container mode Please select a primary mode o…" at bounding box center [1113, 404] width 409 height 40
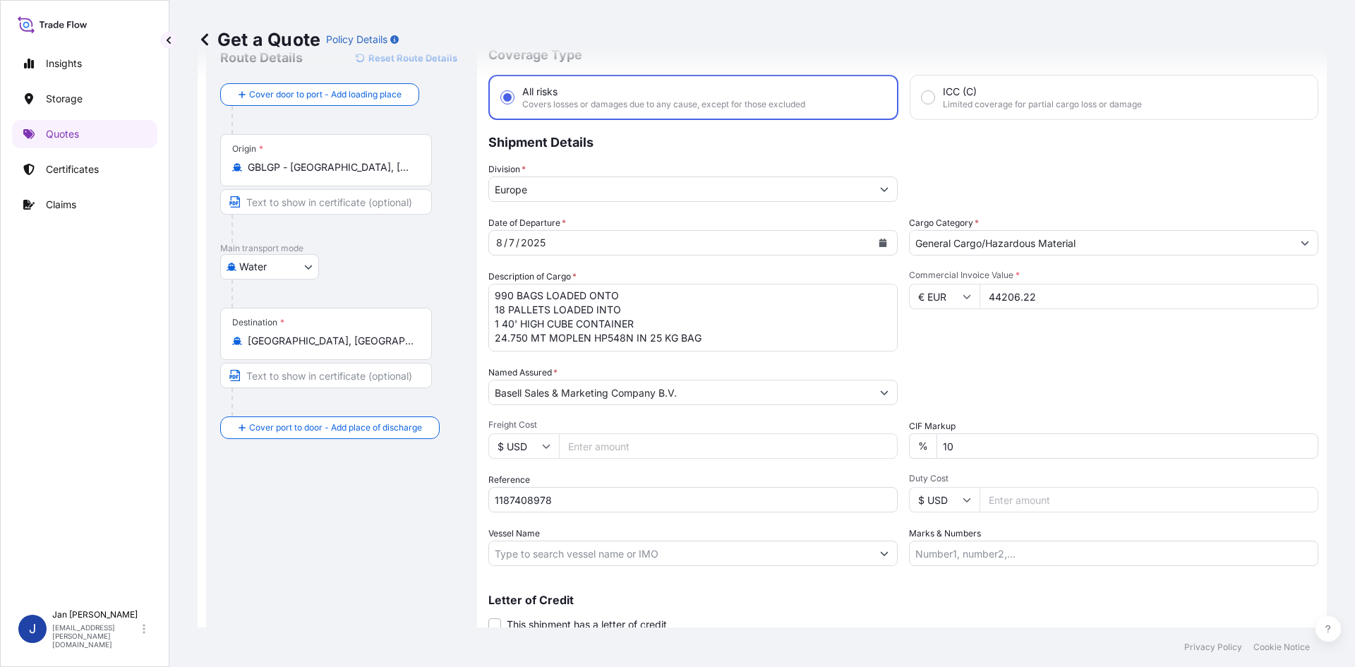
scroll to position [0, 0]
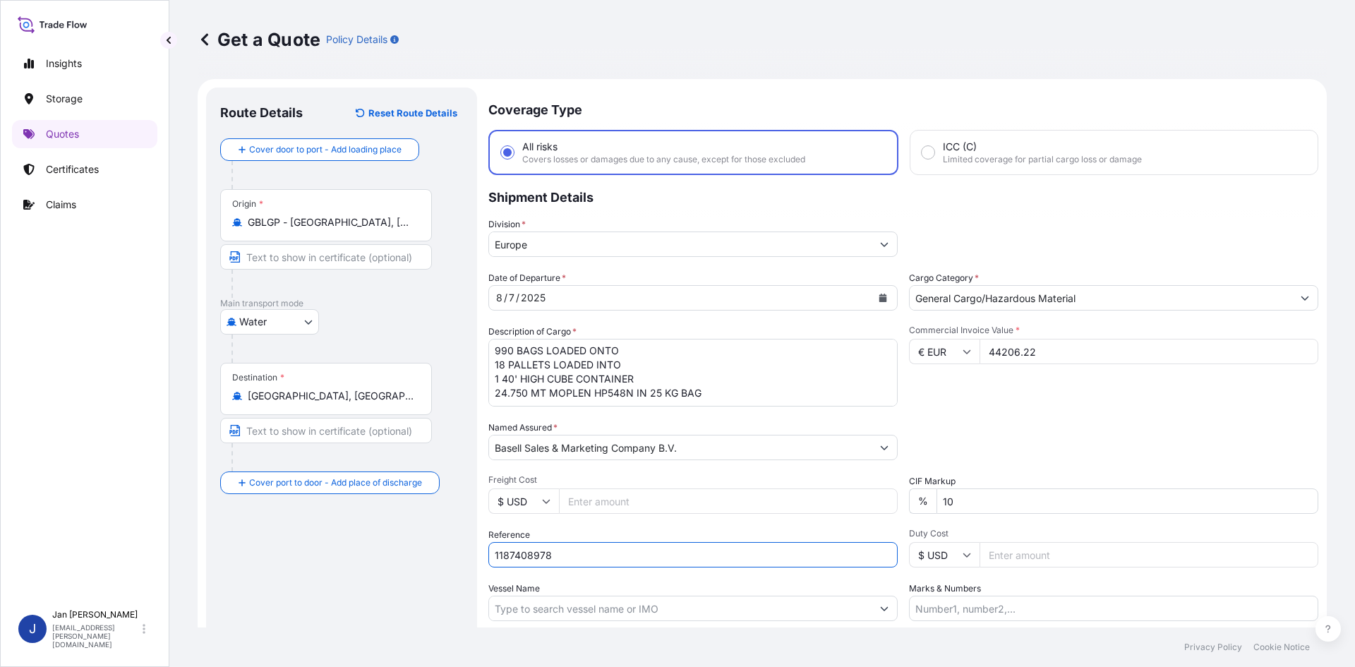
click at [589, 547] on input "1187408978" at bounding box center [692, 554] width 409 height 25
paste input "5013152398"
type input "1187408978 5013152398"
